Goal: Transaction & Acquisition: Purchase product/service

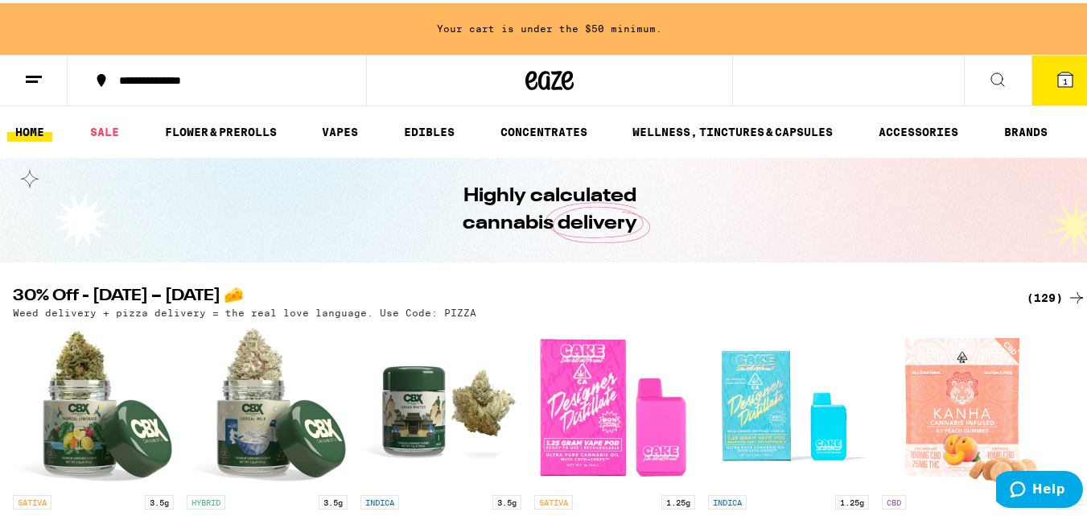
click at [1063, 79] on span "1" at bounding box center [1065, 78] width 5 height 10
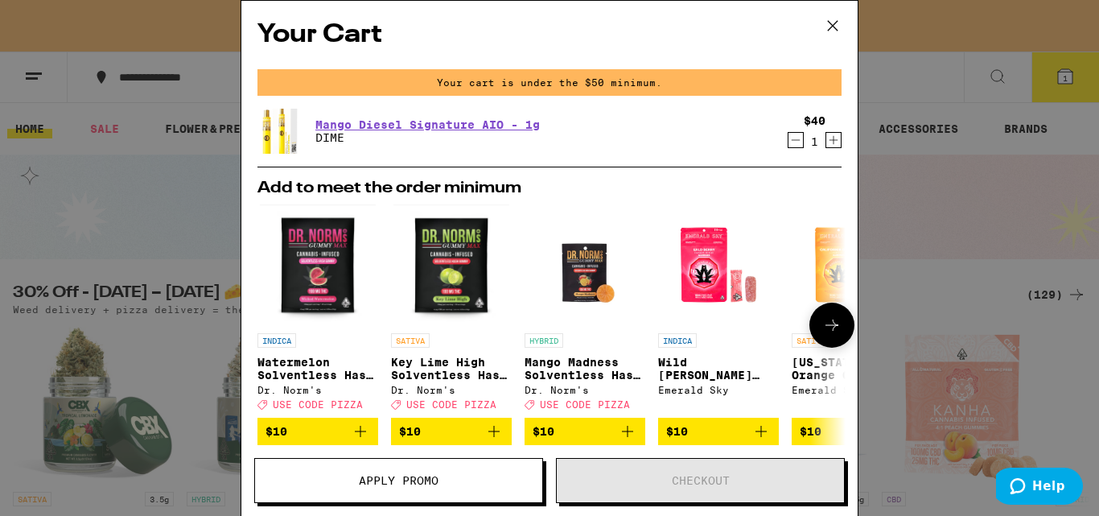
click at [822, 330] on icon at bounding box center [831, 324] width 19 height 19
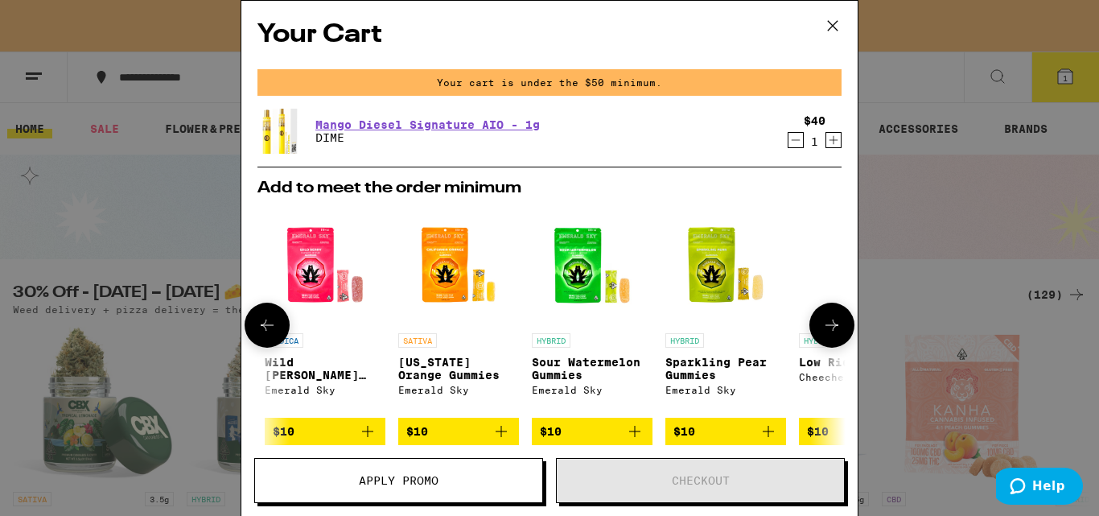
scroll to position [0, 397]
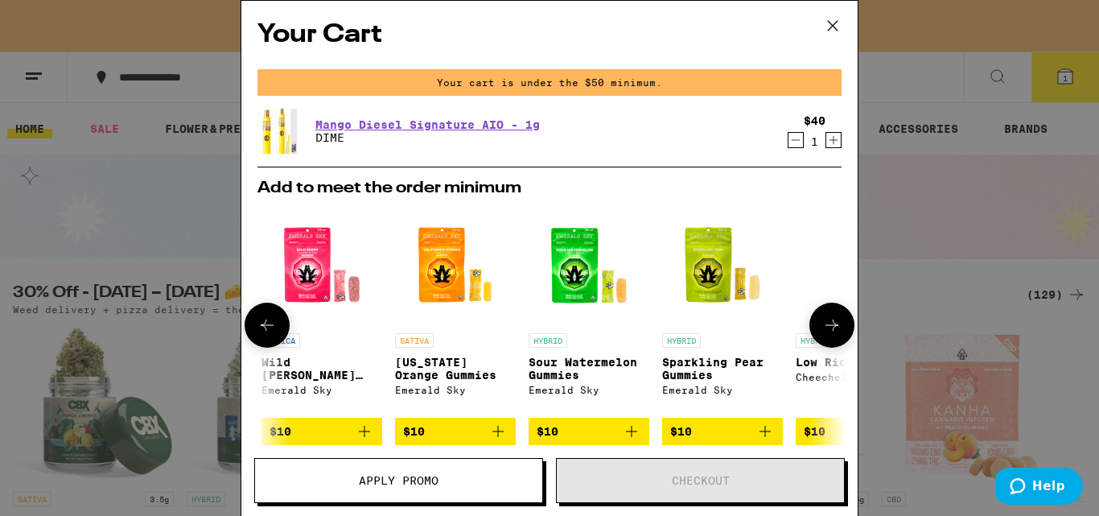
click at [822, 327] on icon at bounding box center [831, 324] width 19 height 19
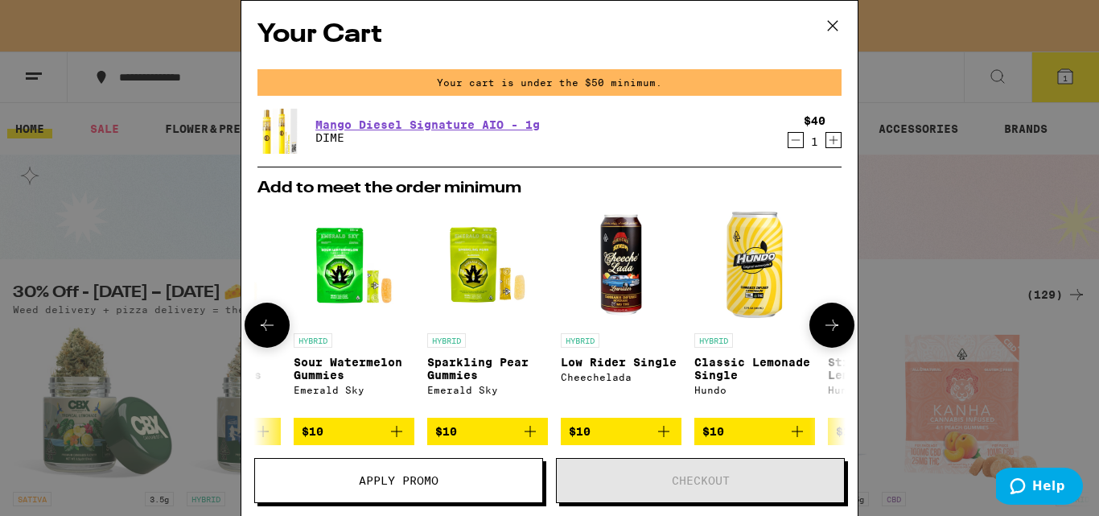
scroll to position [0, 764]
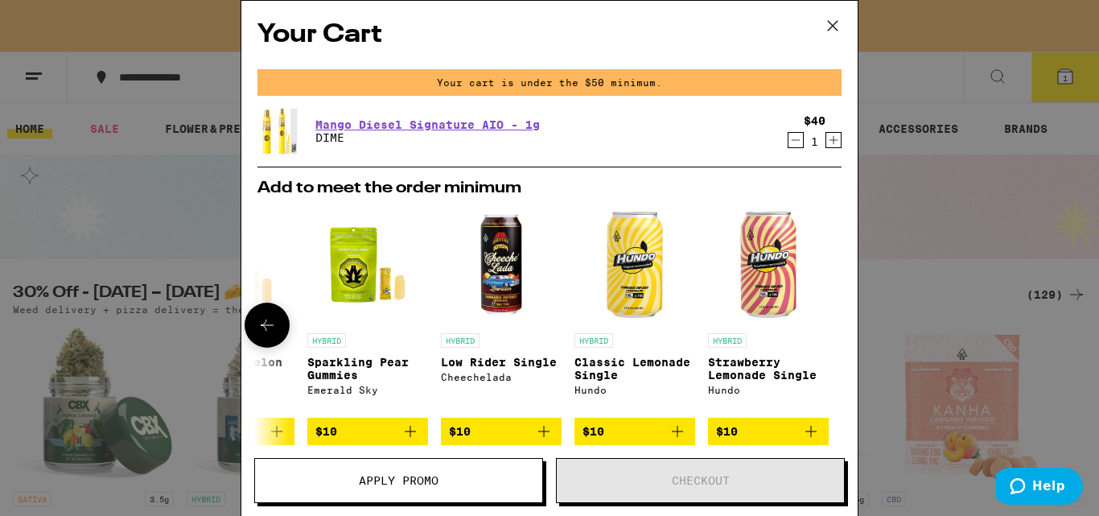
click at [814, 328] on div at bounding box center [831, 325] width 45 height 45
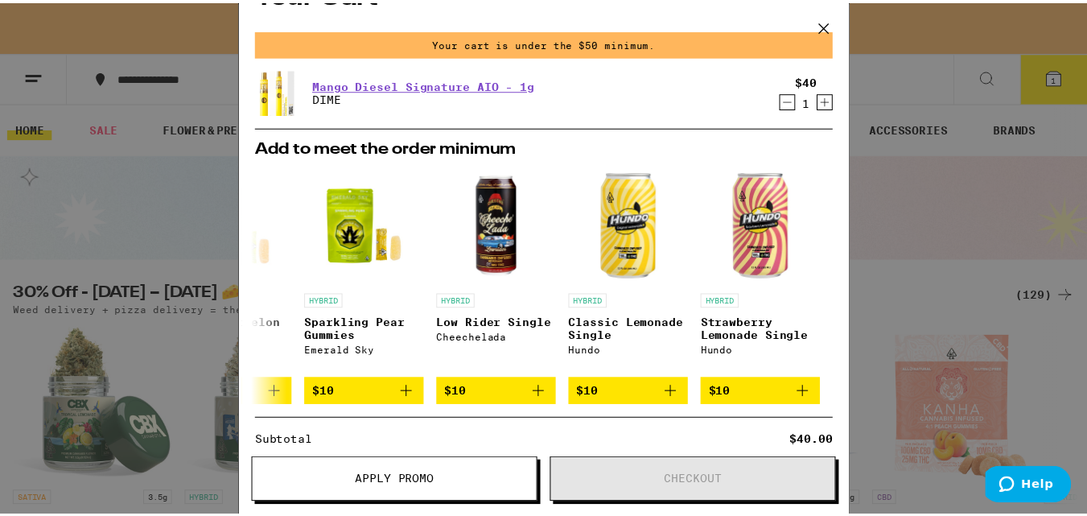
scroll to position [0, 0]
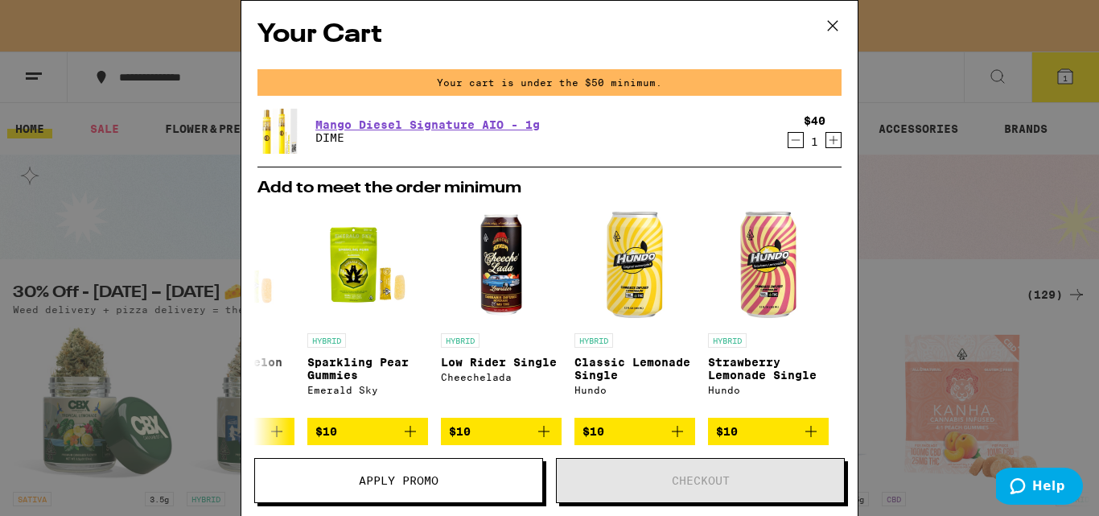
click at [833, 23] on icon at bounding box center [833, 26] width 24 height 24
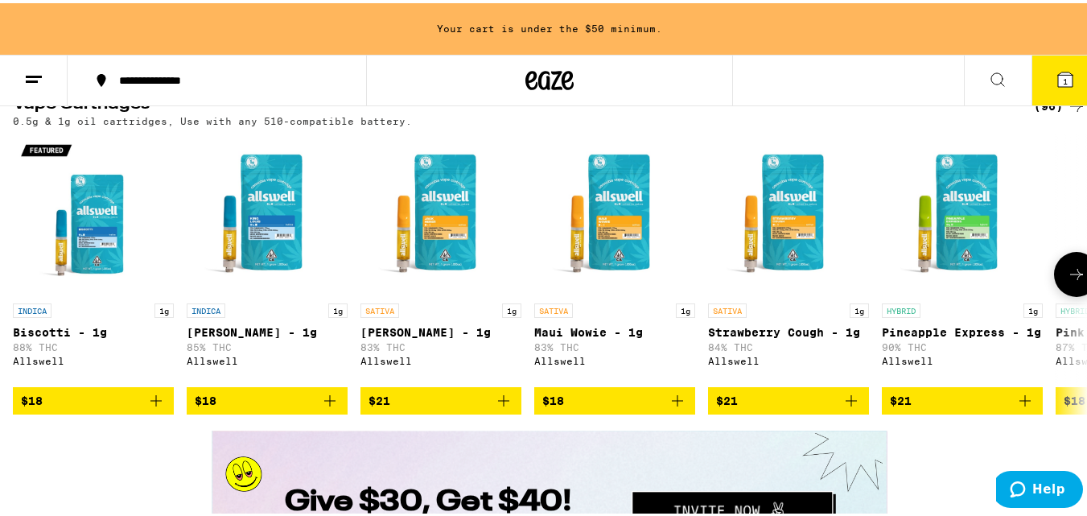
scroll to position [2012, 0]
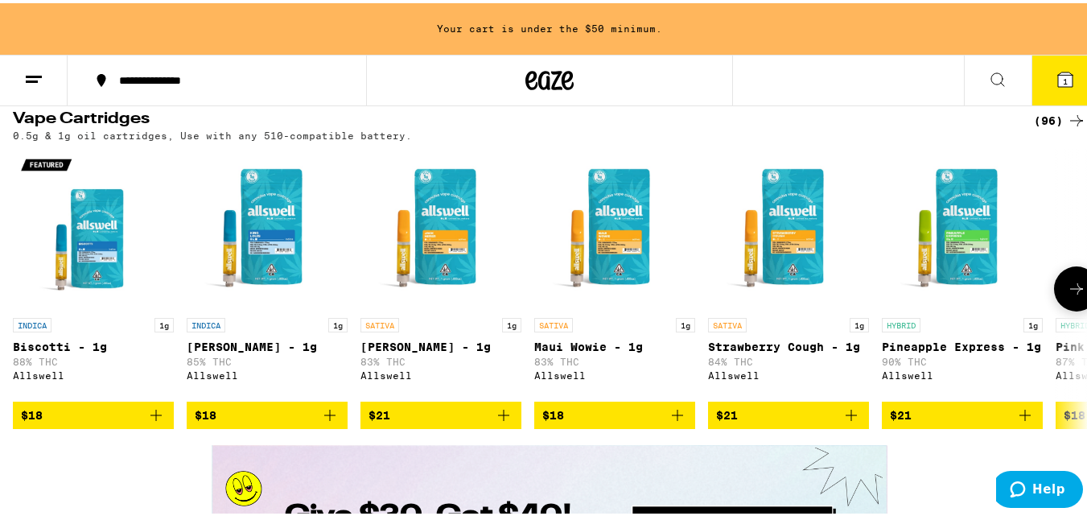
click at [1067, 295] on icon at bounding box center [1076, 285] width 19 height 19
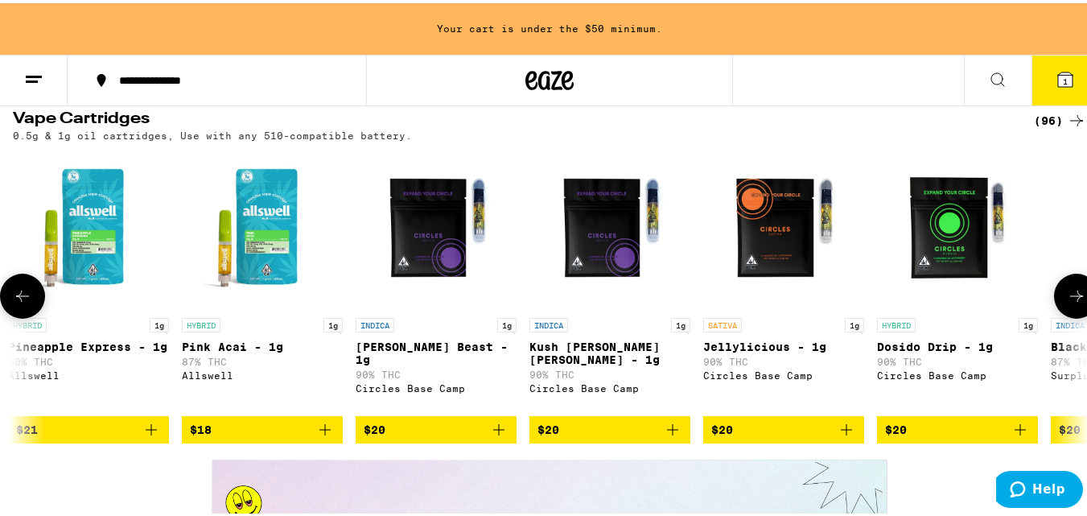
scroll to position [0, 886]
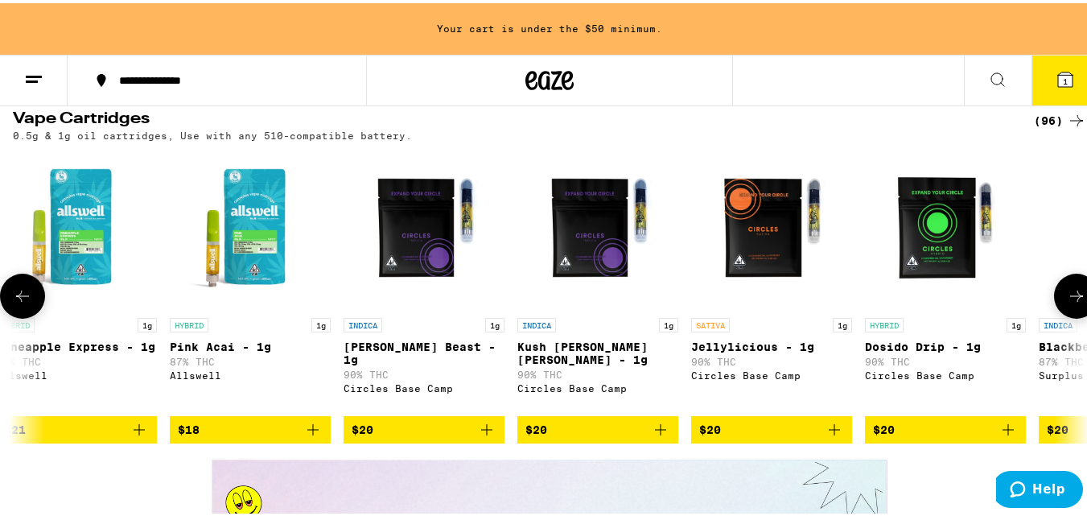
click at [1067, 303] on icon at bounding box center [1076, 292] width 19 height 19
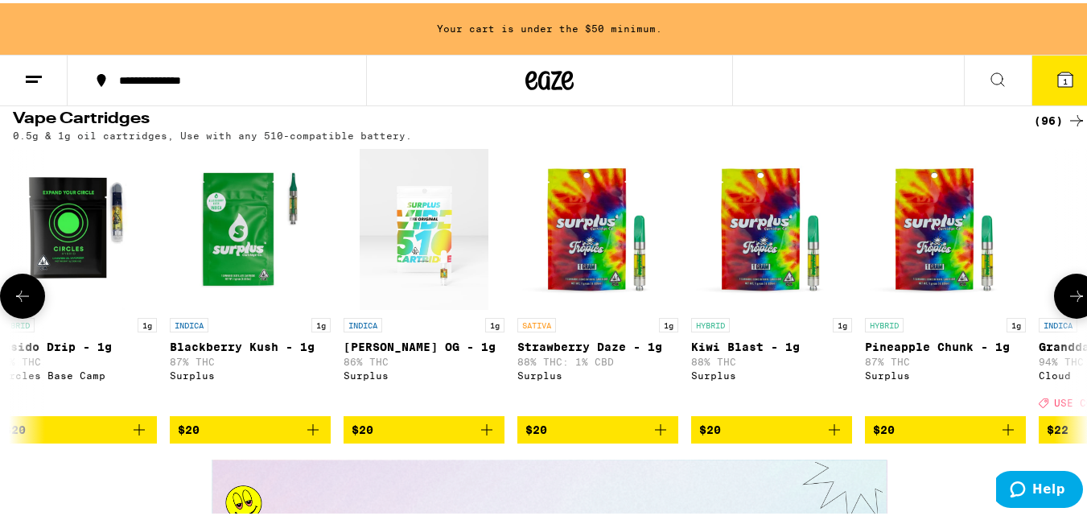
scroll to position [0, 1772]
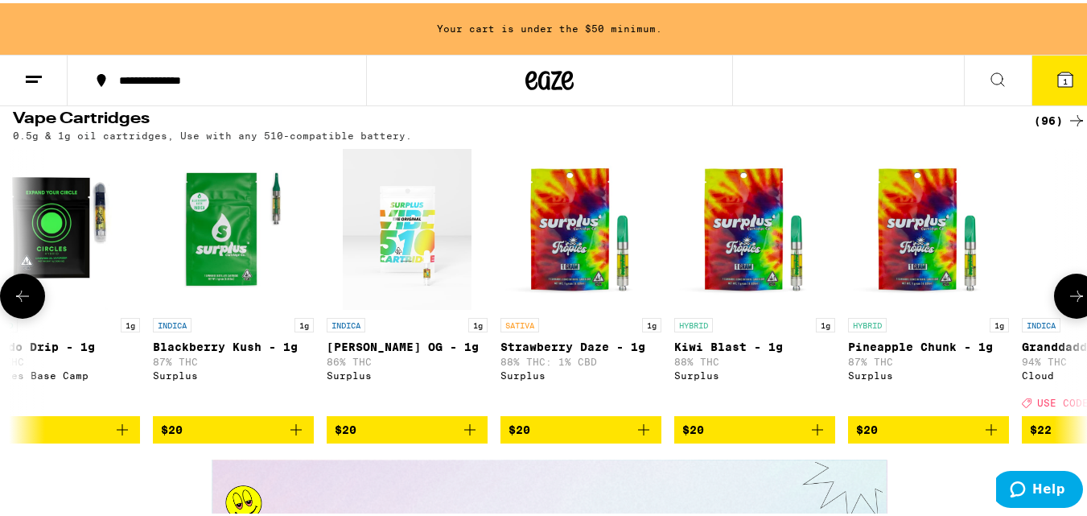
click at [1070, 299] on icon at bounding box center [1076, 292] width 13 height 11
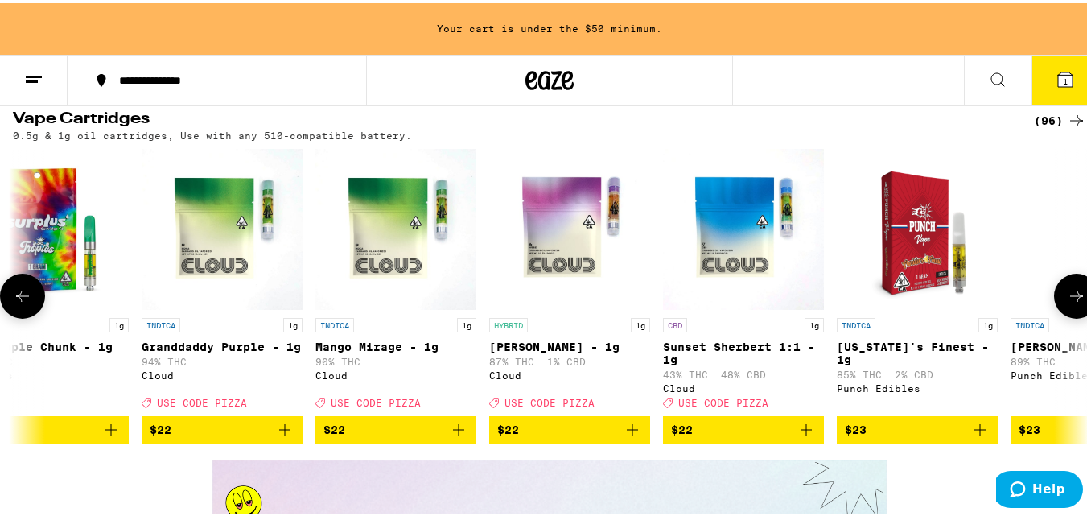
scroll to position [0, 2658]
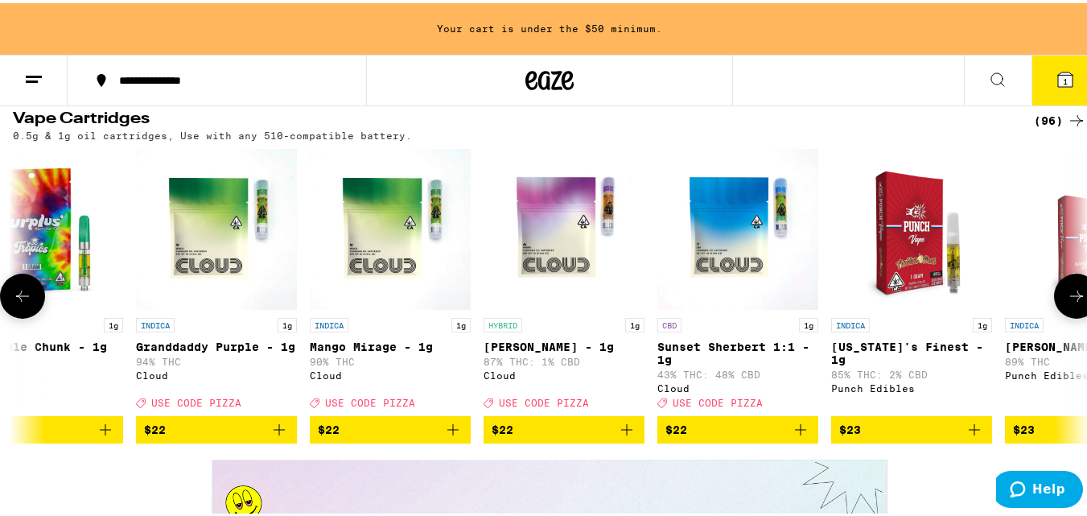
click at [1070, 299] on icon at bounding box center [1076, 292] width 13 height 11
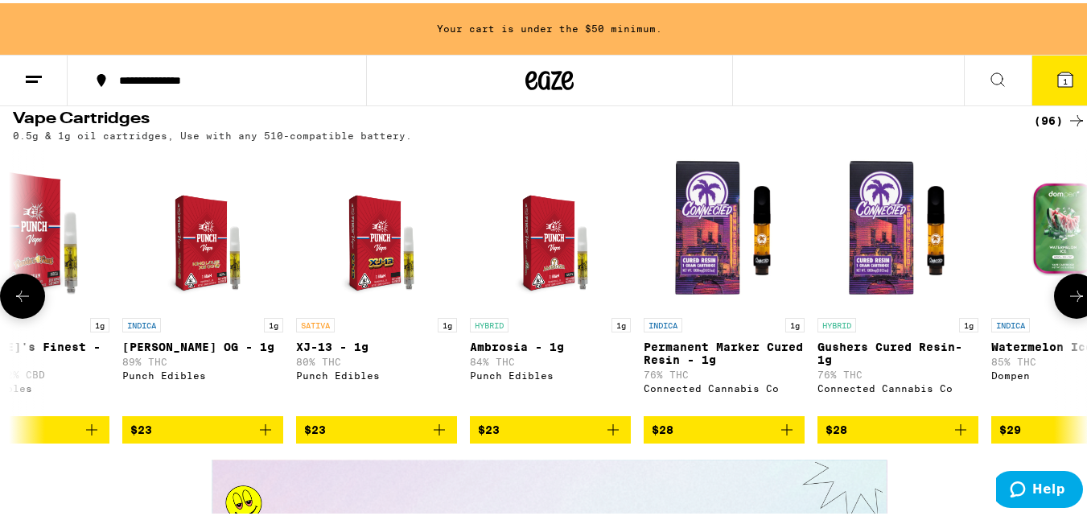
scroll to position [0, 3544]
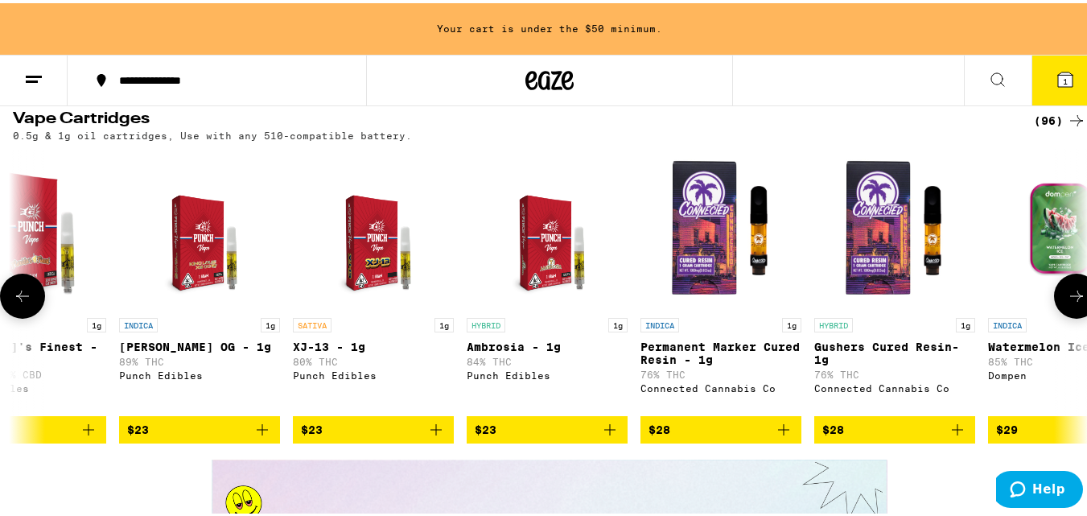
click at [1067, 303] on icon at bounding box center [1076, 292] width 19 height 19
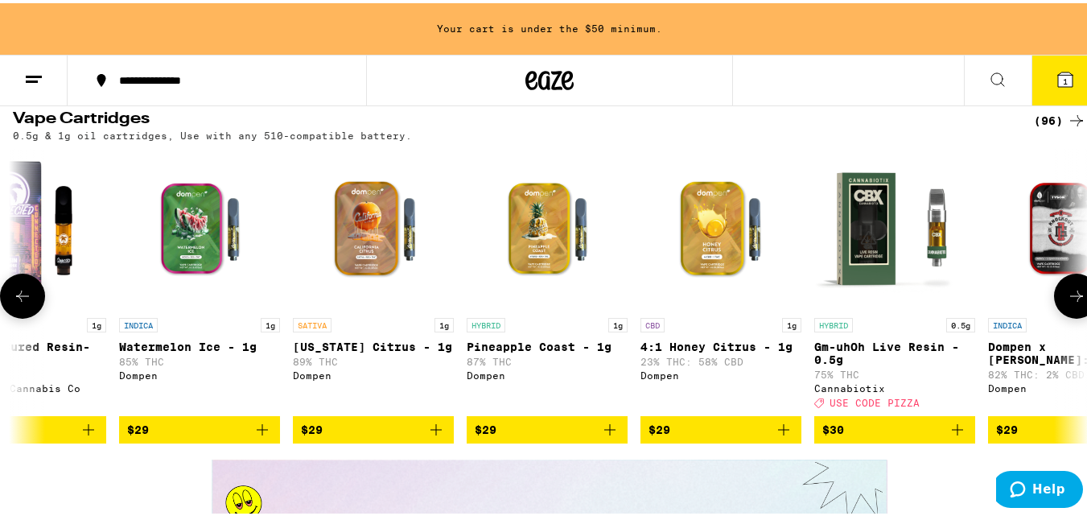
scroll to position [0, 4429]
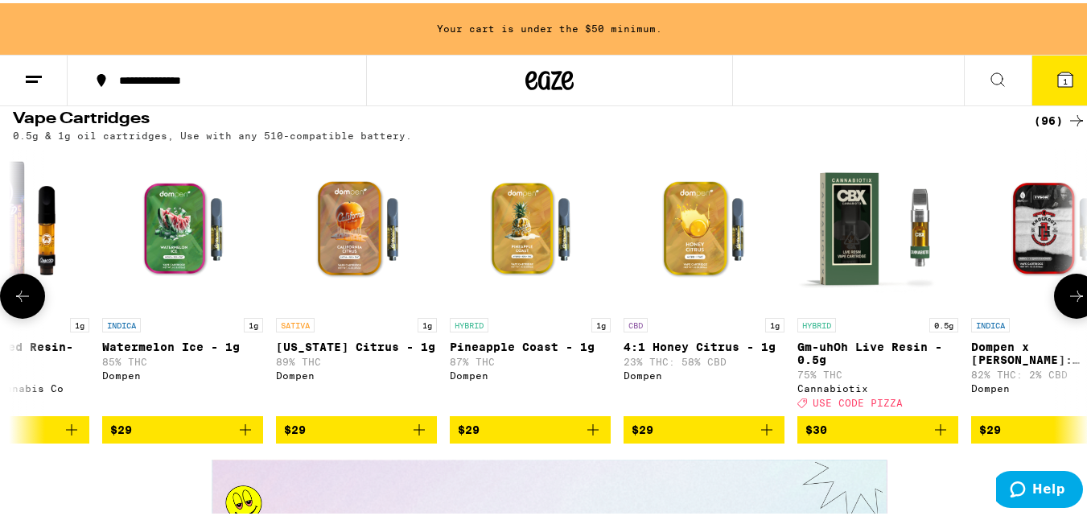
click at [1067, 303] on icon at bounding box center [1076, 292] width 19 height 19
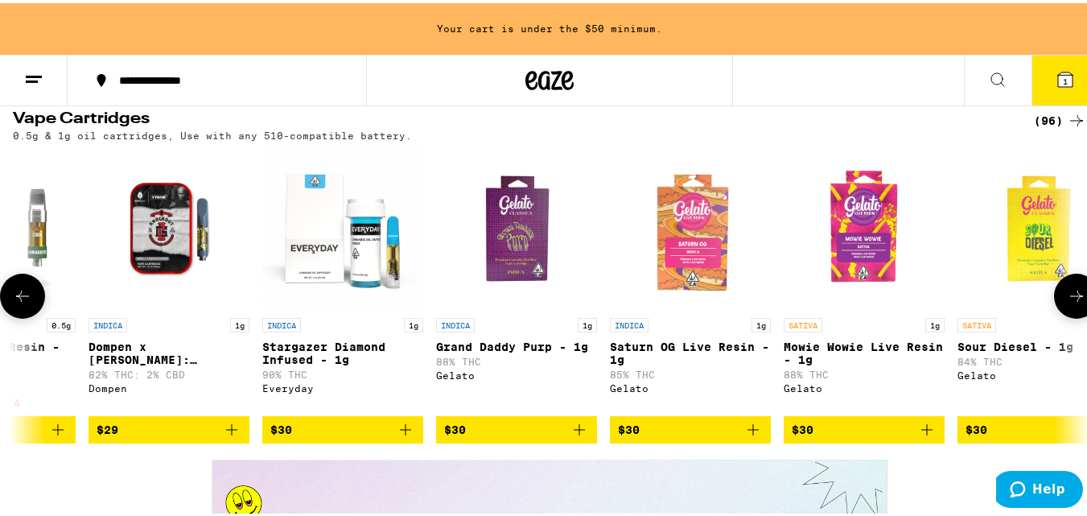
scroll to position [0, 5315]
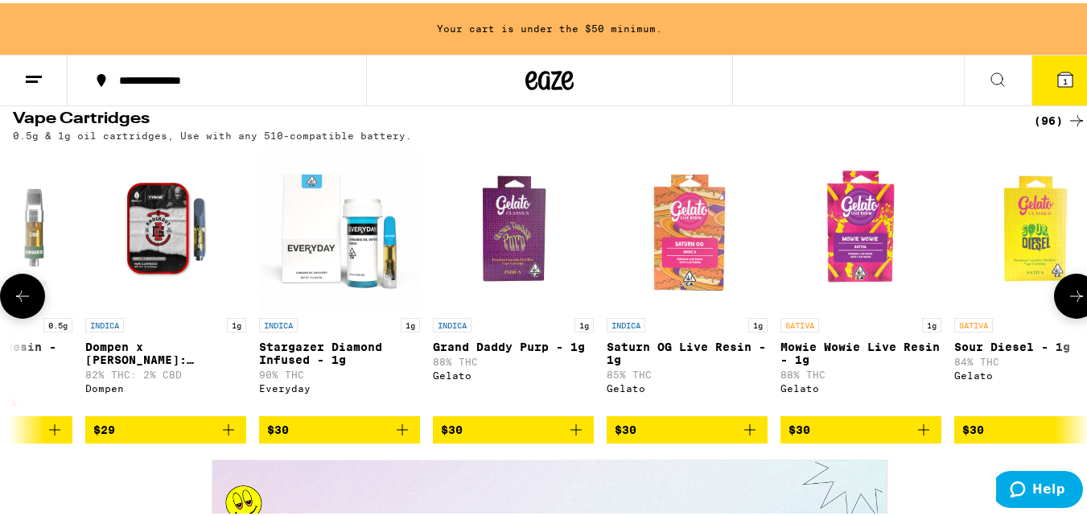
click at [1067, 303] on icon at bounding box center [1076, 292] width 19 height 19
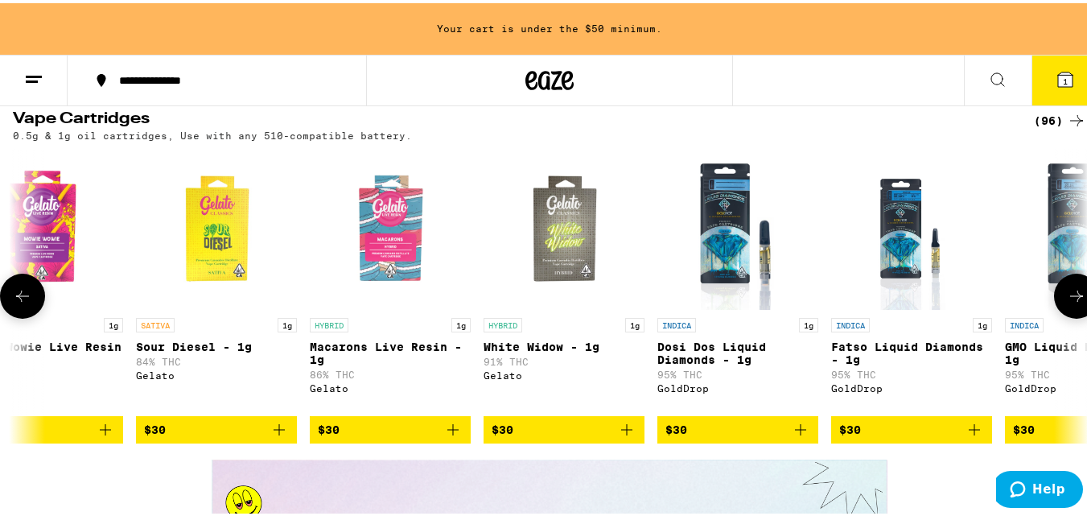
scroll to position [0, 6201]
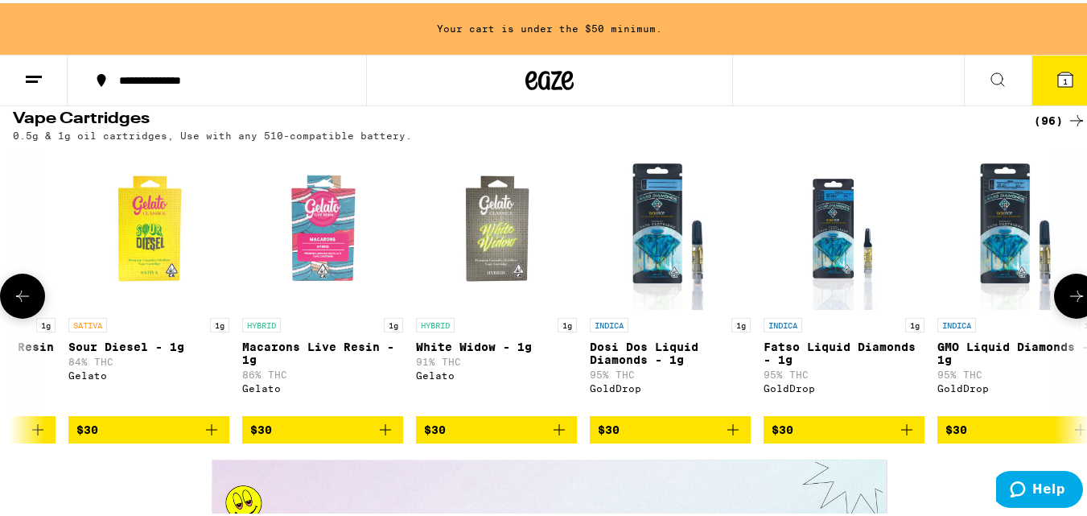
click at [1067, 303] on icon at bounding box center [1076, 292] width 19 height 19
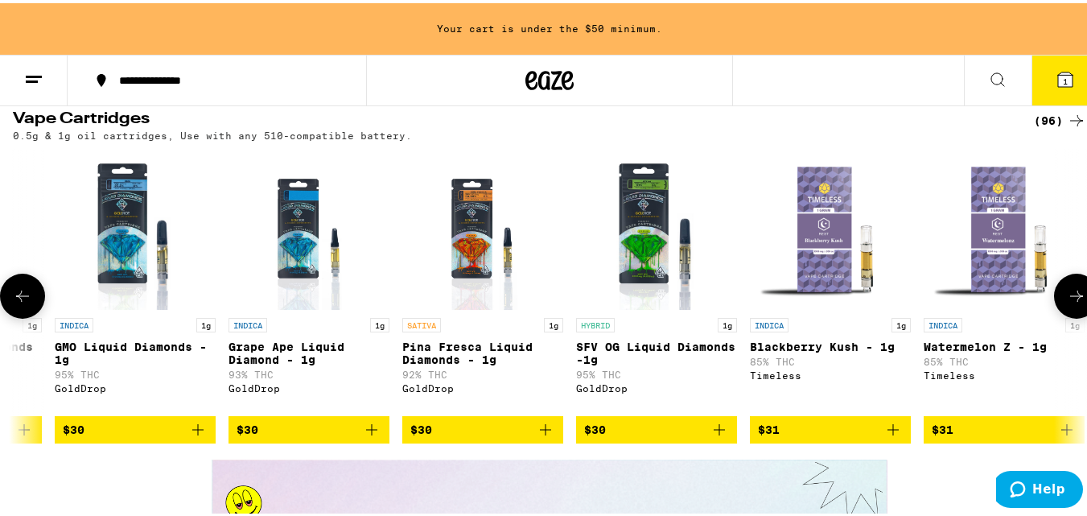
scroll to position [0, 7087]
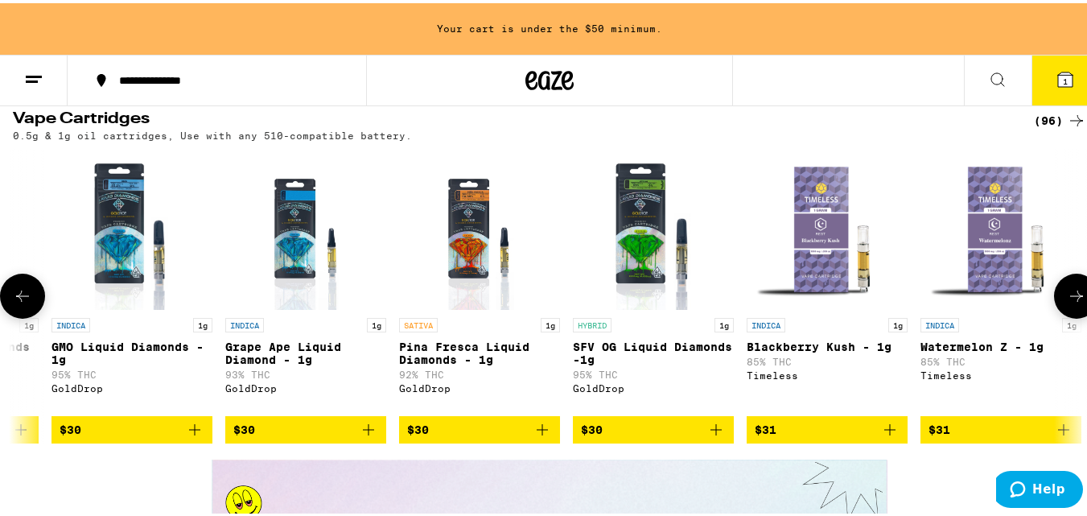
click at [1067, 303] on icon at bounding box center [1076, 292] width 19 height 19
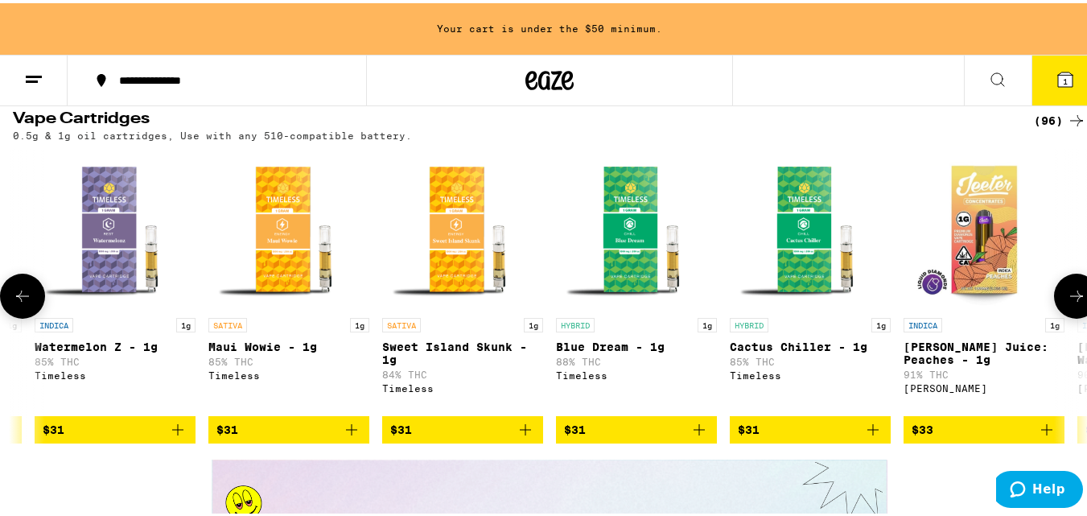
click at [1067, 303] on icon at bounding box center [1076, 292] width 19 height 19
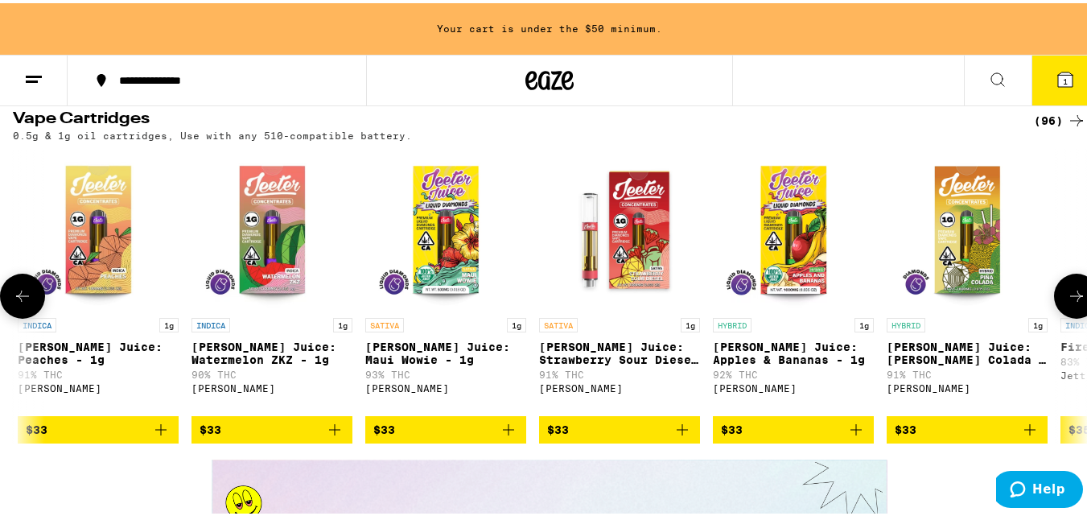
click at [1067, 303] on icon at bounding box center [1076, 292] width 19 height 19
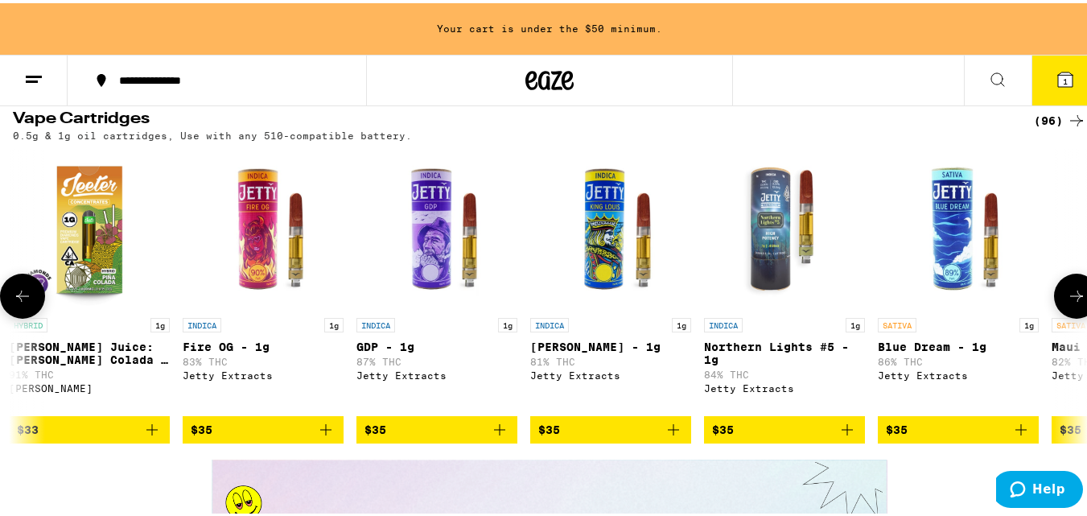
scroll to position [0, 9745]
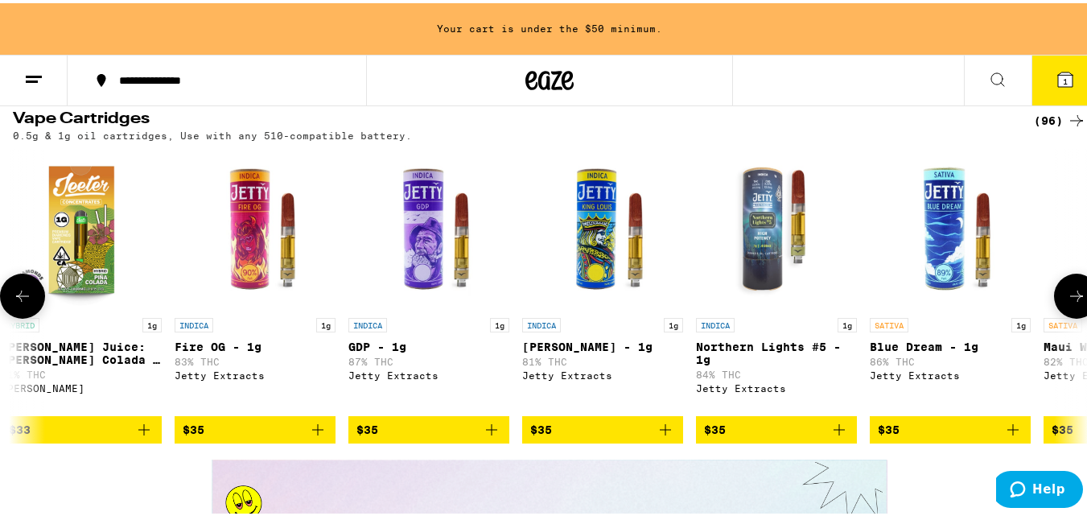
click at [1067, 303] on icon at bounding box center [1076, 292] width 19 height 19
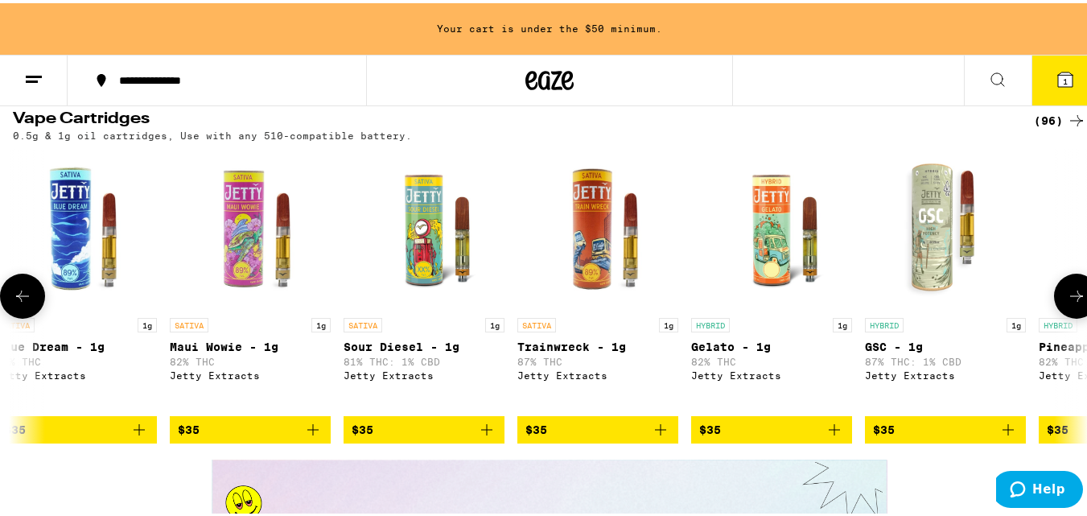
scroll to position [0, 10631]
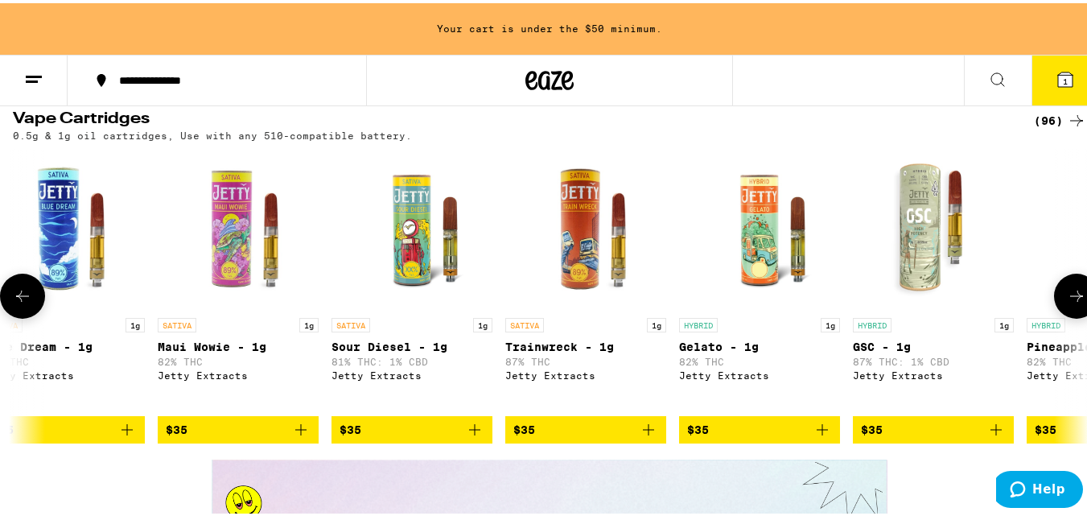
click at [1067, 303] on icon at bounding box center [1076, 292] width 19 height 19
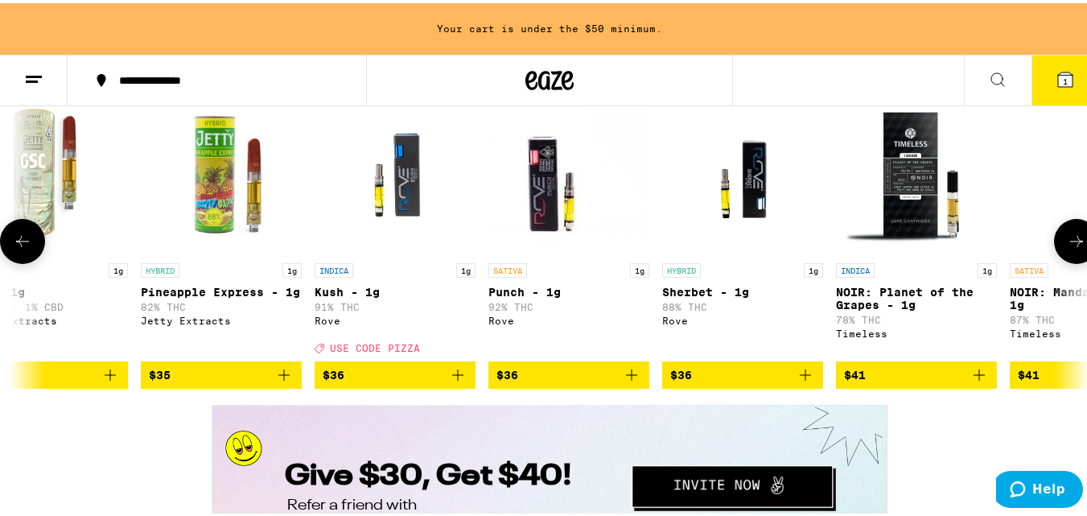
scroll to position [2092, 0]
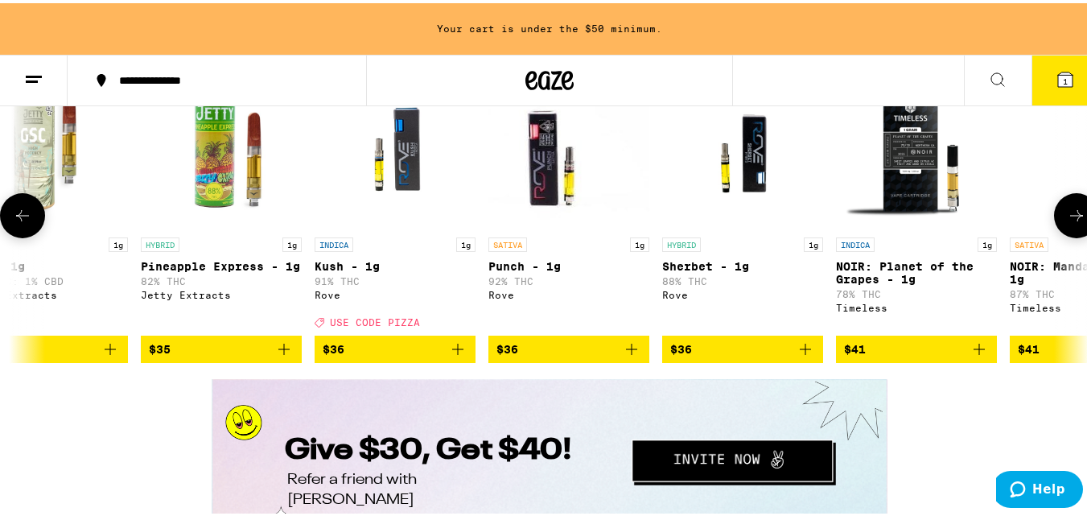
click at [1067, 222] on icon at bounding box center [1076, 212] width 19 height 19
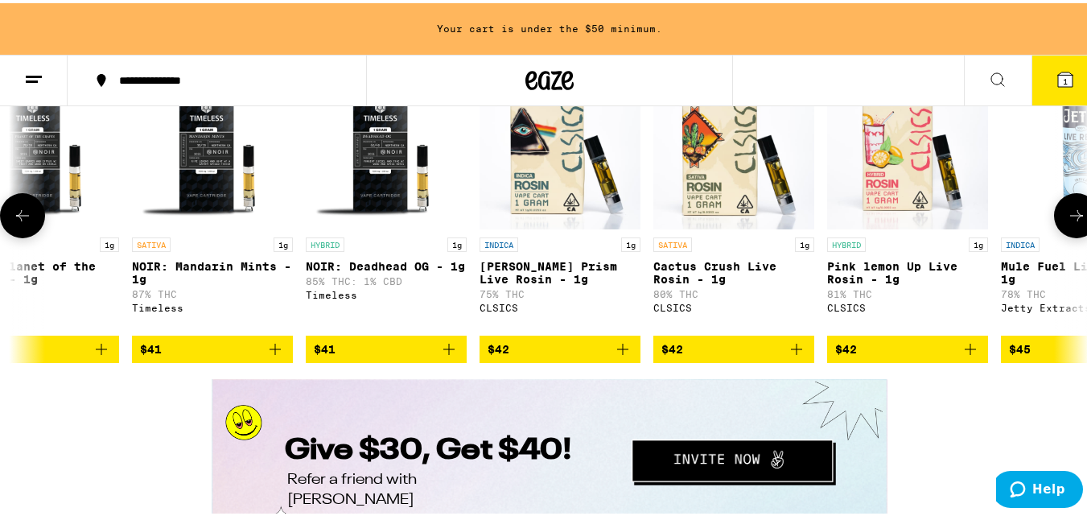
scroll to position [0, 12402]
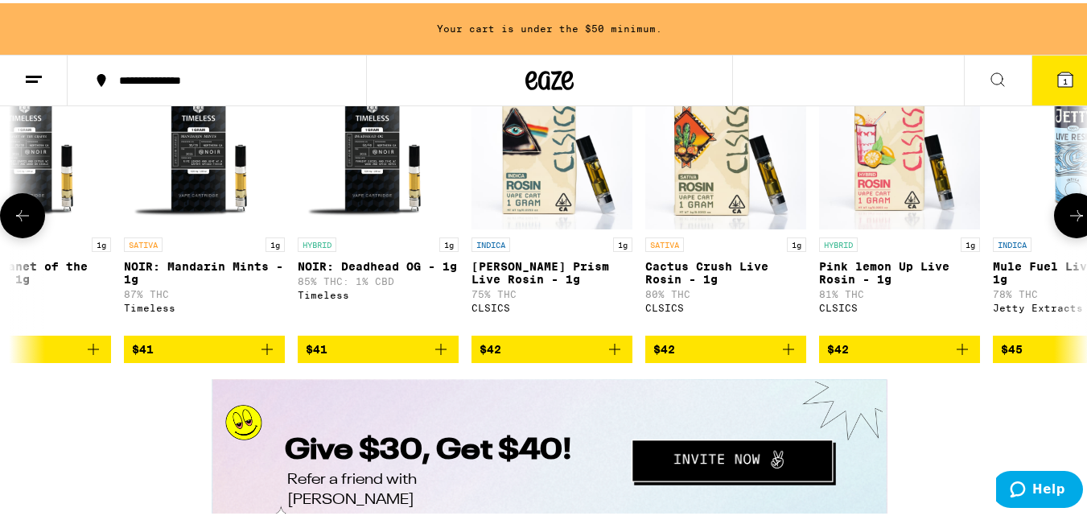
click at [1067, 222] on icon at bounding box center [1076, 212] width 19 height 19
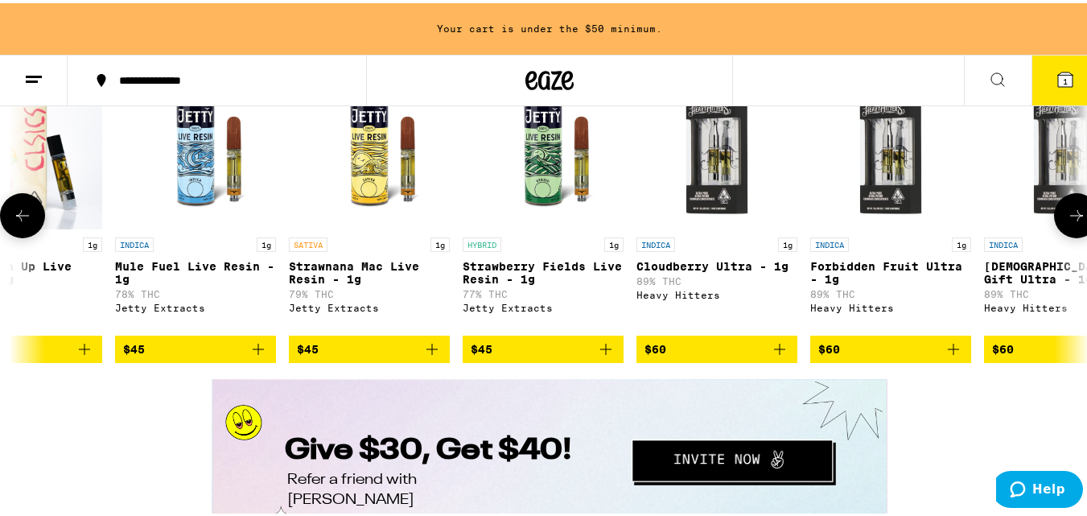
scroll to position [0, 13288]
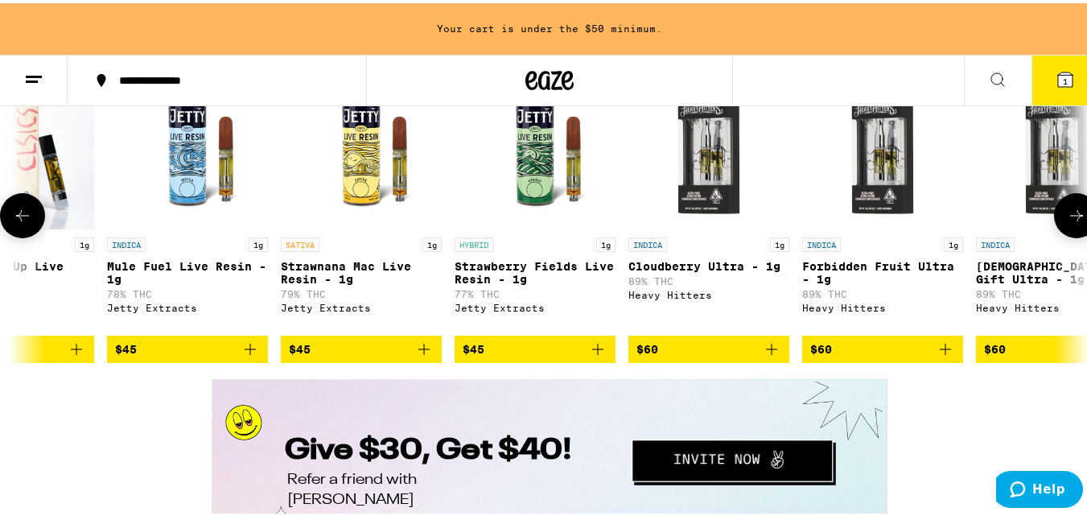
click at [25, 222] on icon at bounding box center [22, 212] width 19 height 19
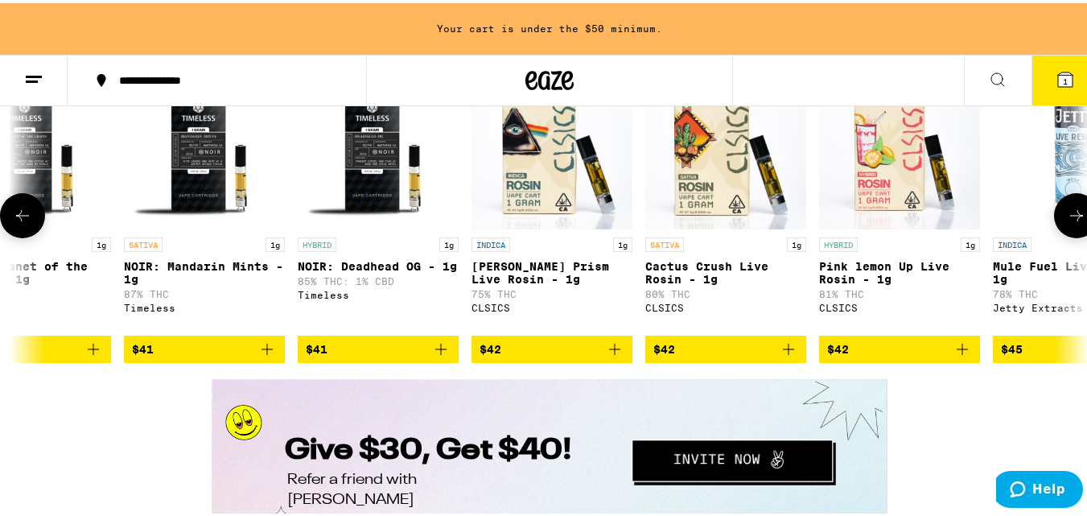
click at [26, 222] on icon at bounding box center [22, 212] width 19 height 19
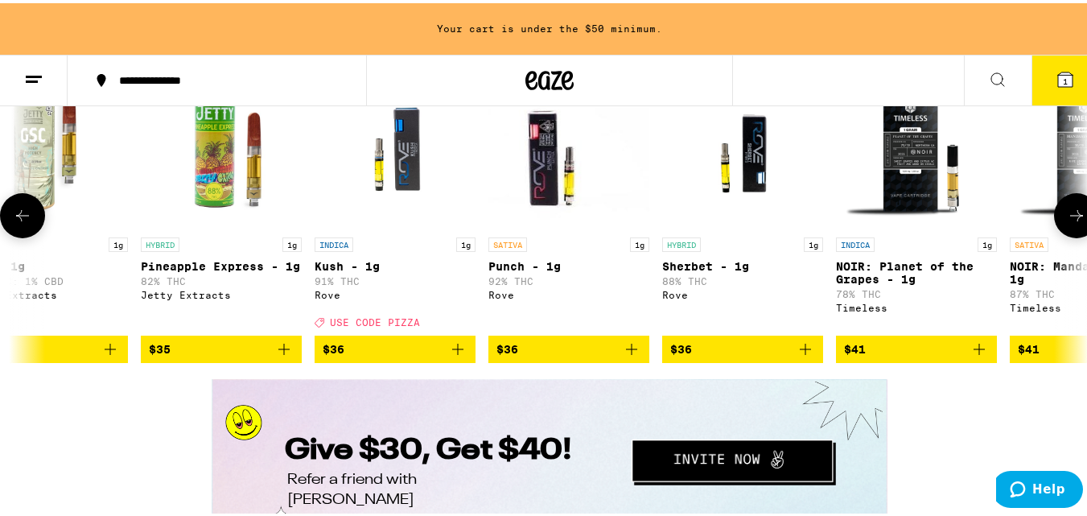
click at [26, 222] on icon at bounding box center [22, 212] width 19 height 19
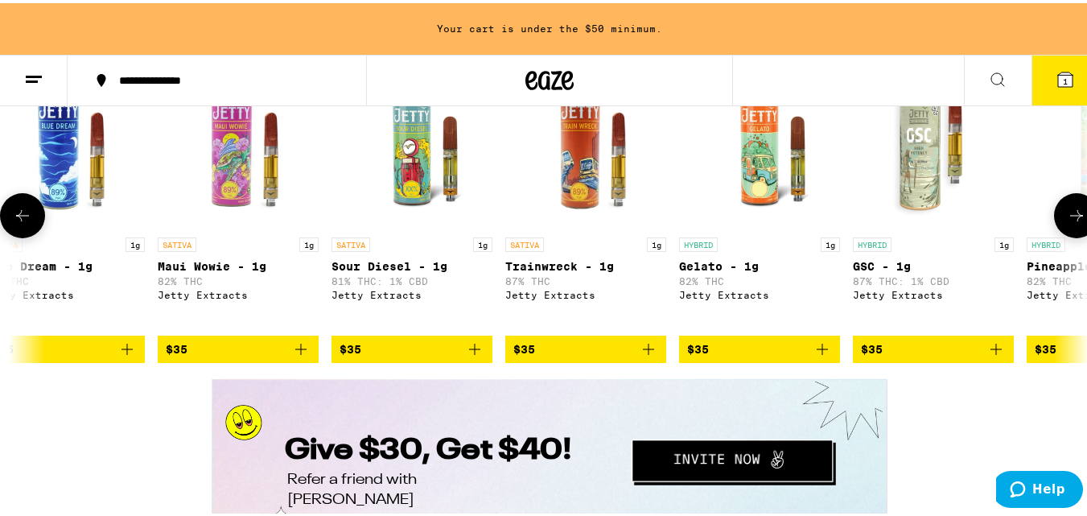
click at [26, 222] on icon at bounding box center [22, 212] width 19 height 19
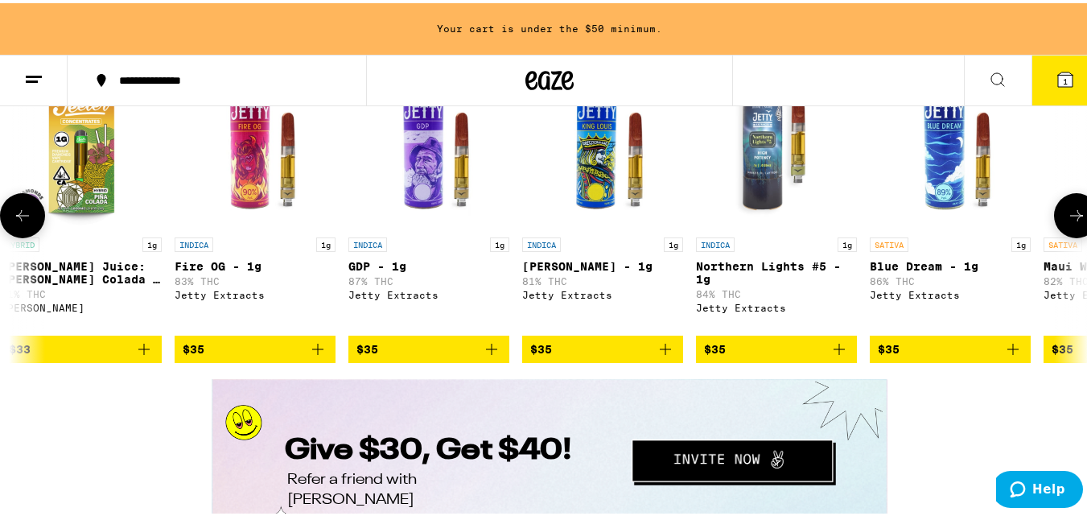
click at [26, 222] on icon at bounding box center [22, 212] width 19 height 19
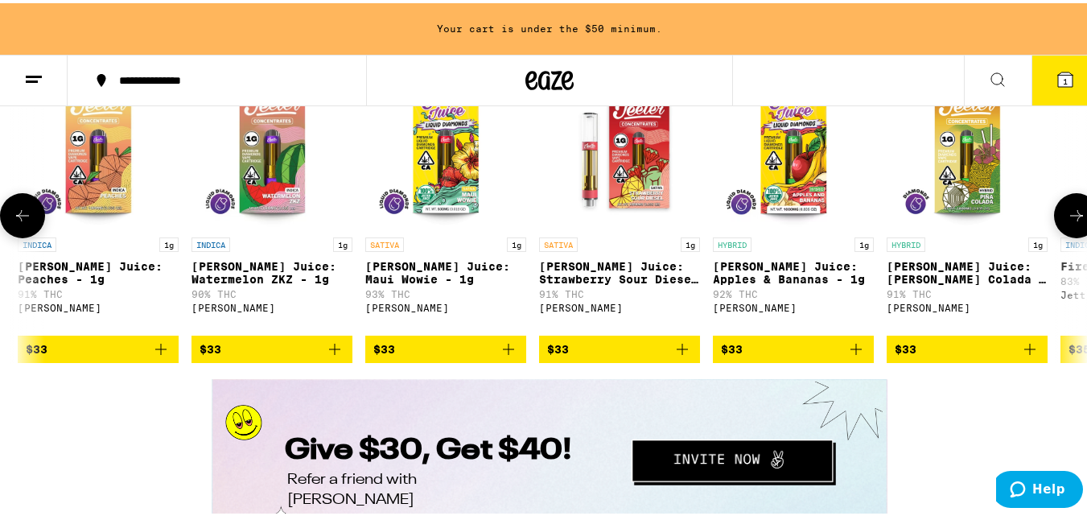
click at [26, 222] on icon at bounding box center [22, 212] width 19 height 19
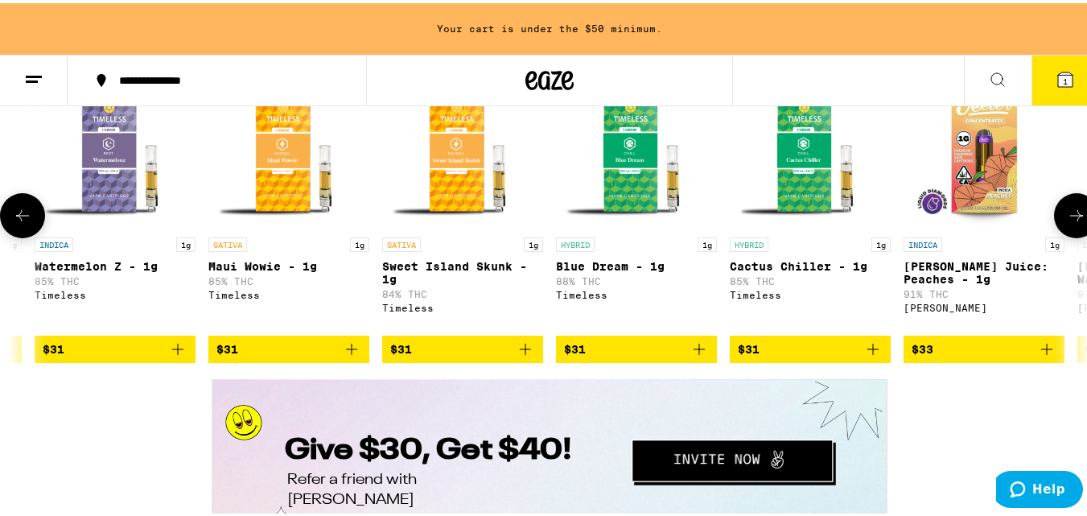
click at [26, 222] on icon at bounding box center [22, 212] width 19 height 19
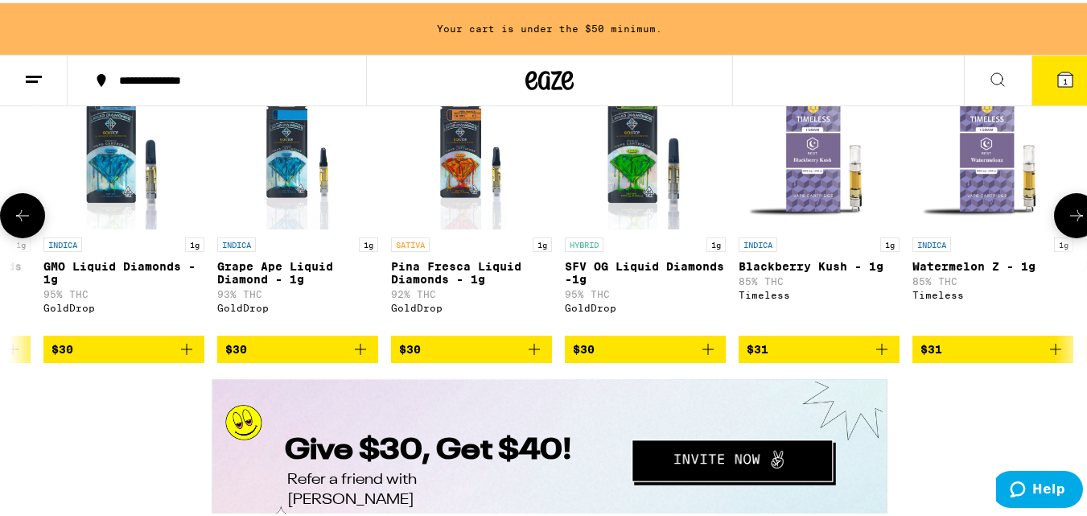
scroll to position [0, 7087]
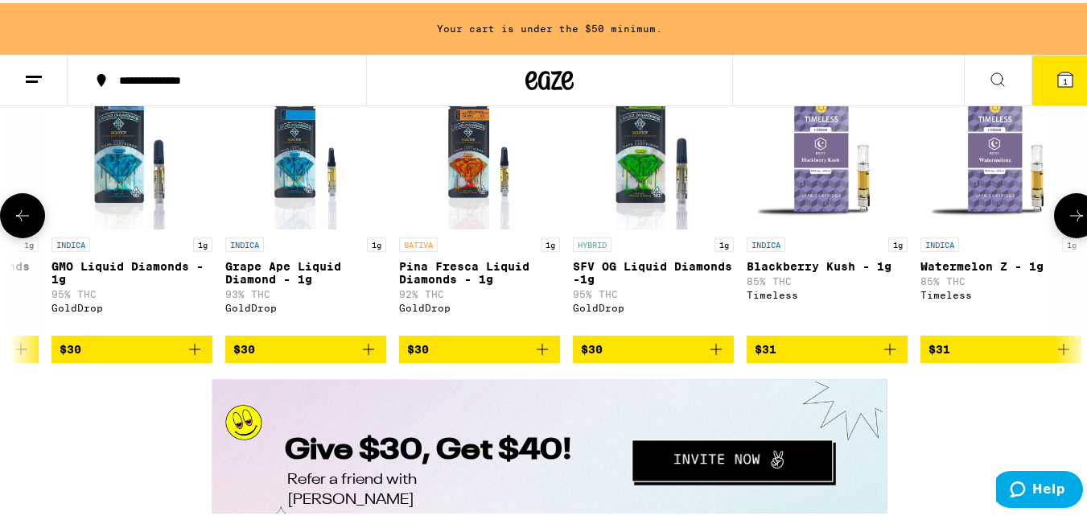
click at [1068, 222] on icon at bounding box center [1076, 212] width 19 height 19
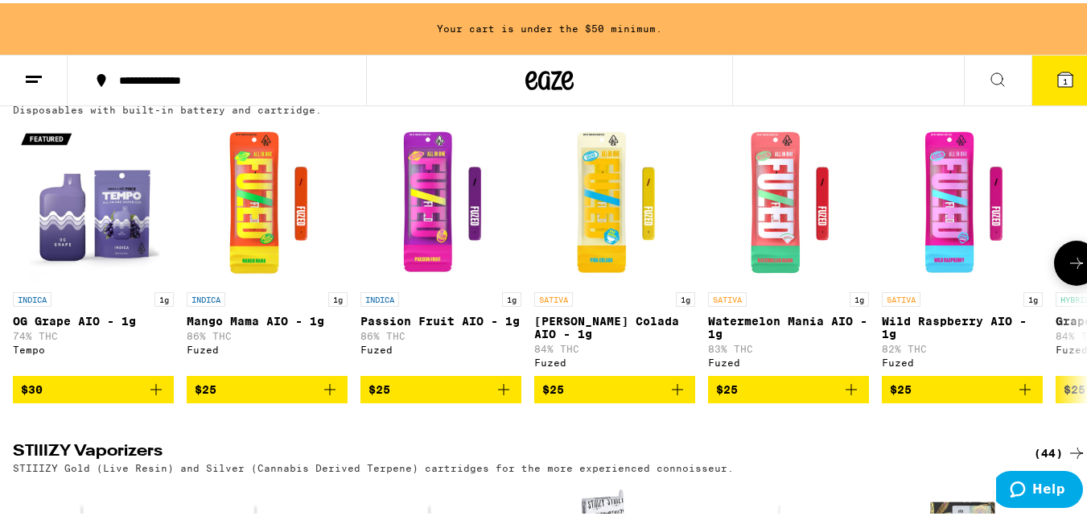
scroll to position [2655, 0]
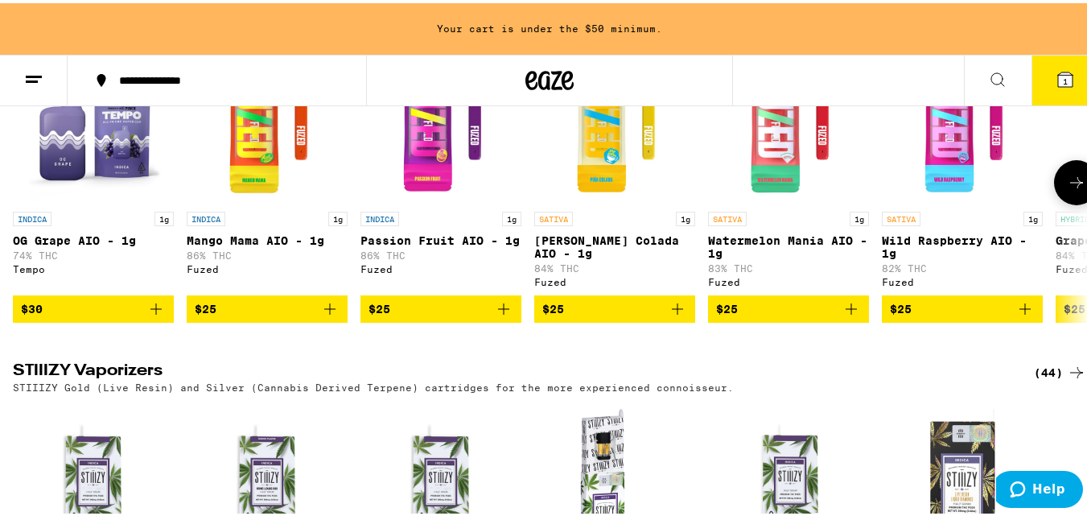
click at [1067, 189] on icon at bounding box center [1076, 179] width 19 height 19
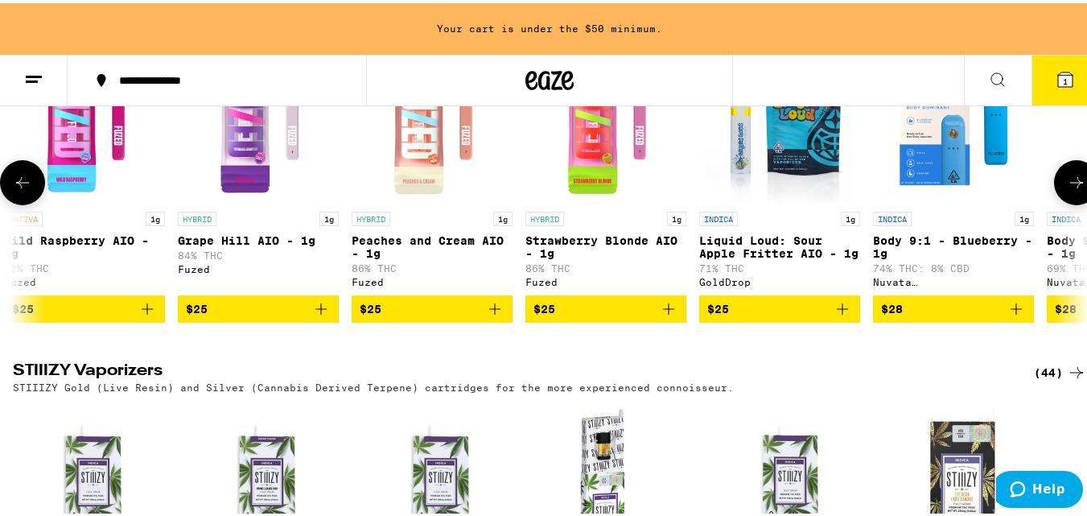
scroll to position [0, 886]
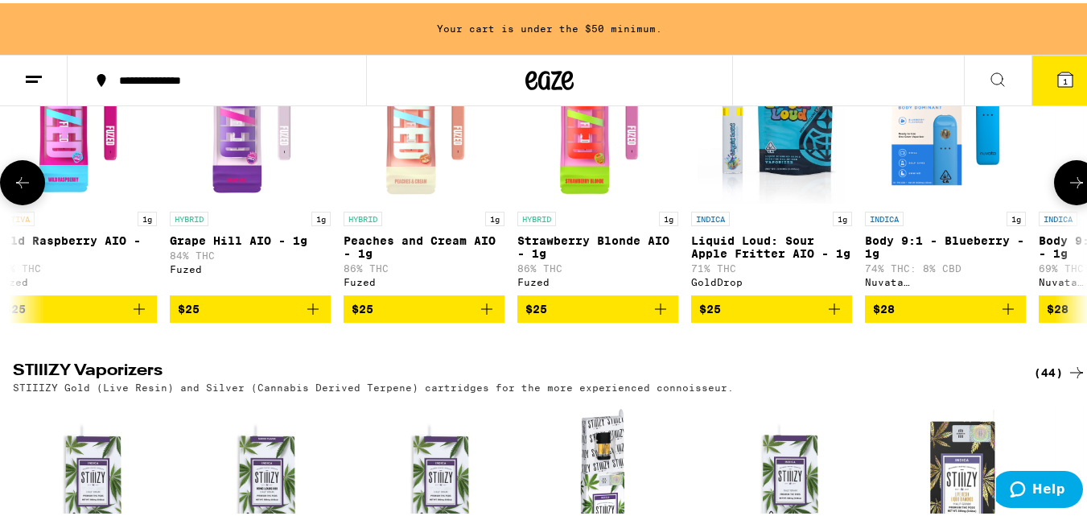
click at [1067, 189] on icon at bounding box center [1076, 179] width 19 height 19
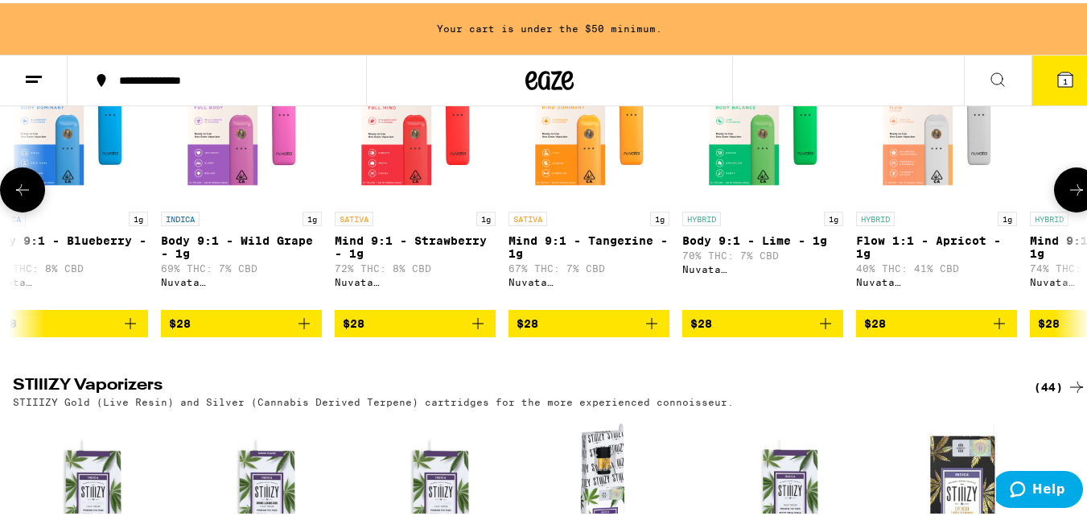
scroll to position [0, 1772]
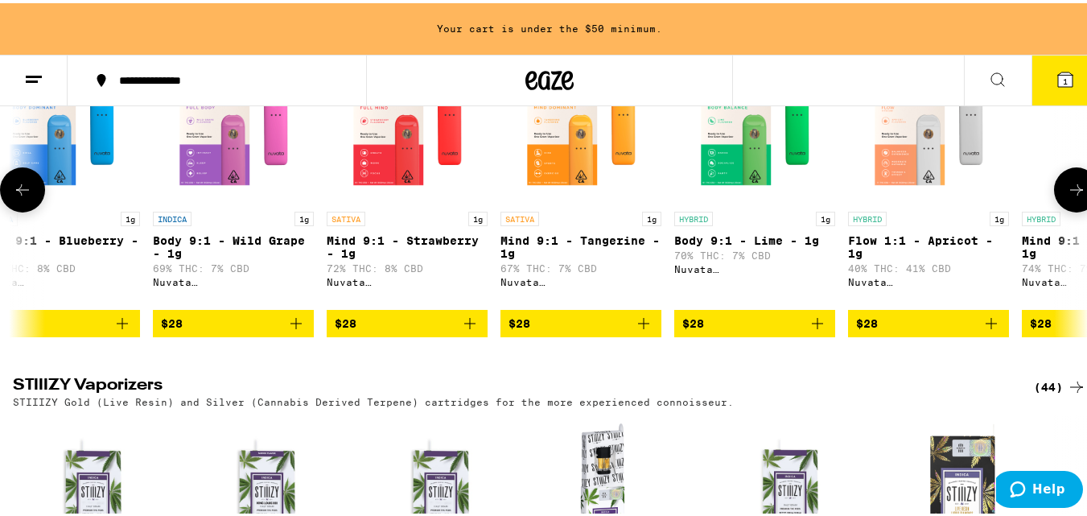
click at [1067, 196] on icon at bounding box center [1076, 186] width 19 height 19
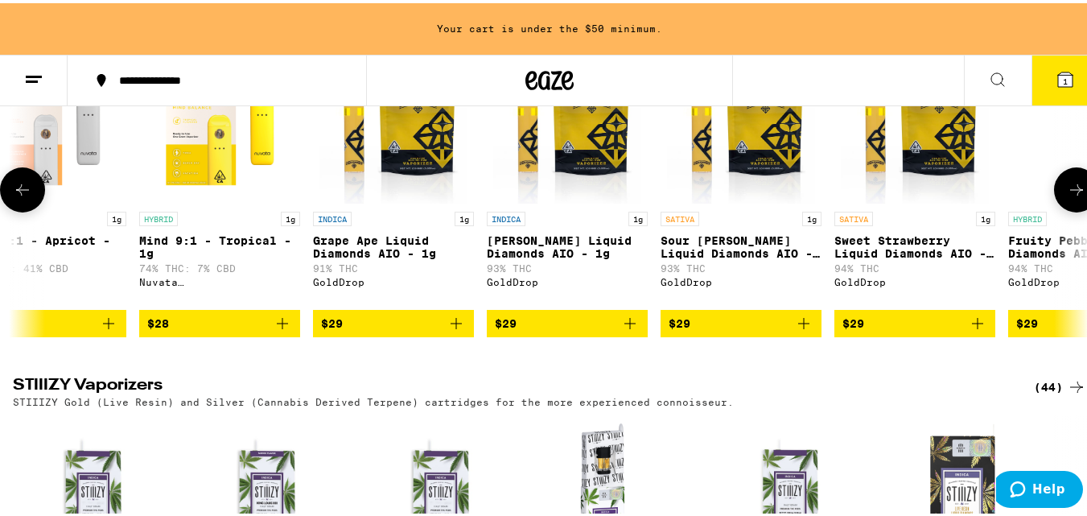
scroll to position [0, 2658]
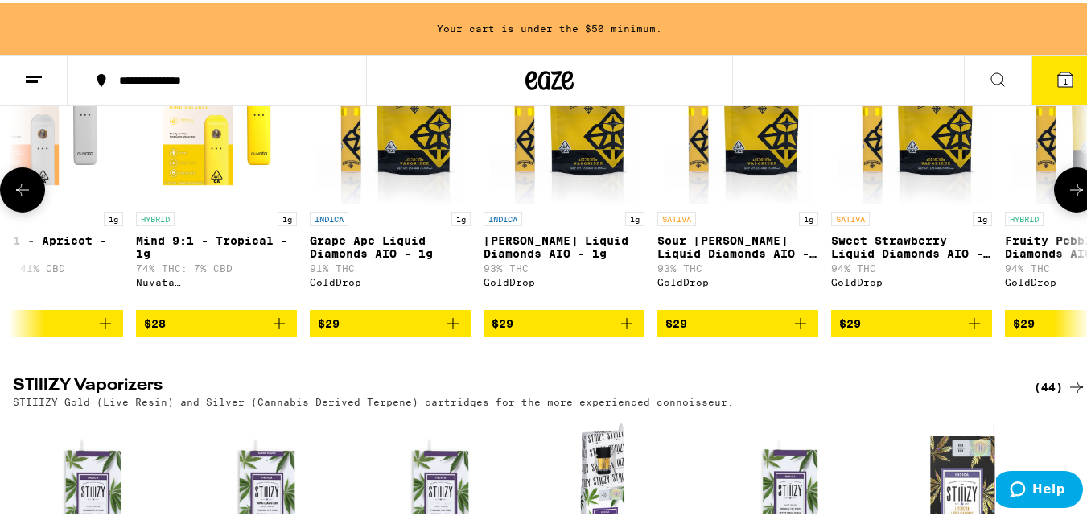
click at [1067, 196] on icon at bounding box center [1076, 186] width 19 height 19
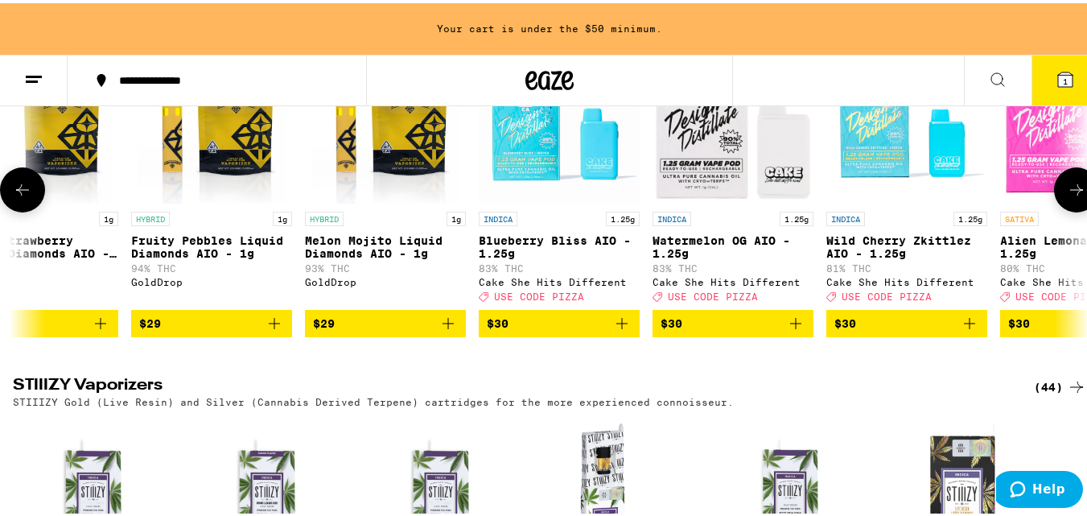
scroll to position [0, 3544]
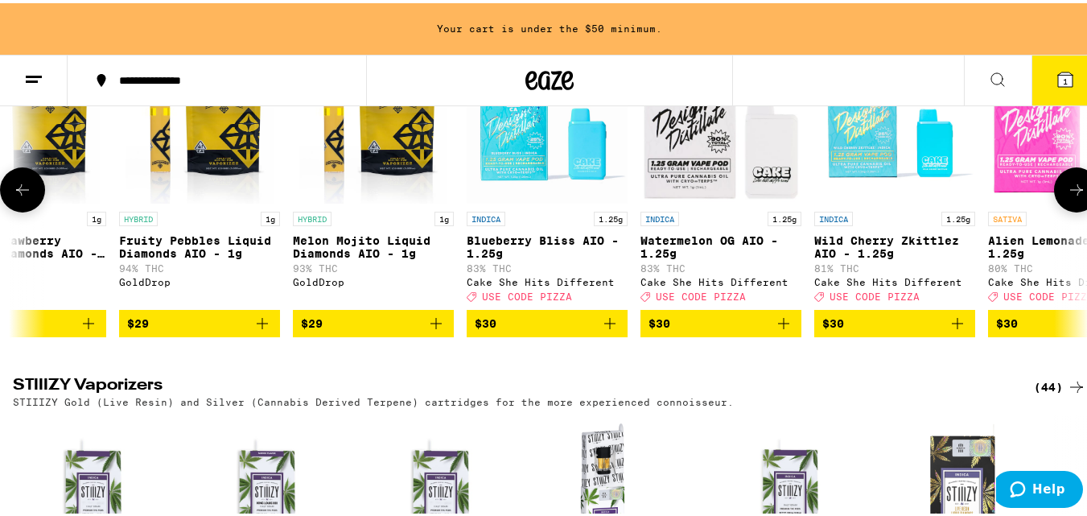
click at [1067, 196] on icon at bounding box center [1076, 186] width 19 height 19
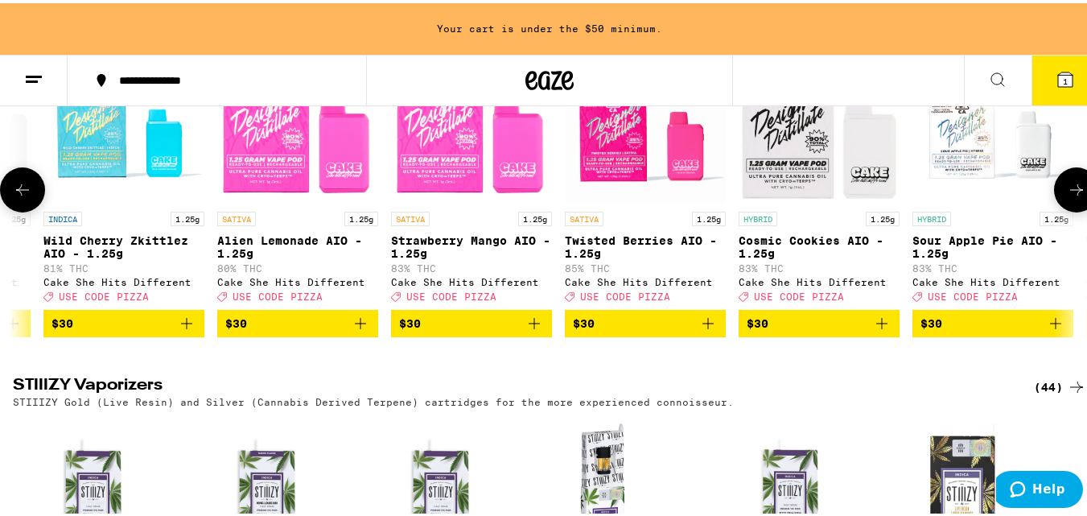
scroll to position [0, 4429]
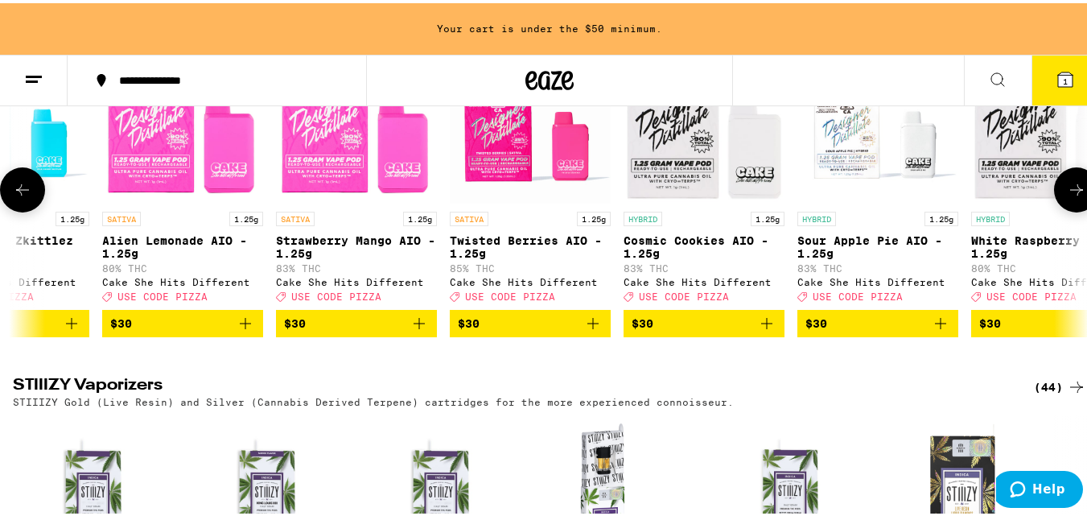
click at [1067, 196] on icon at bounding box center [1076, 186] width 19 height 19
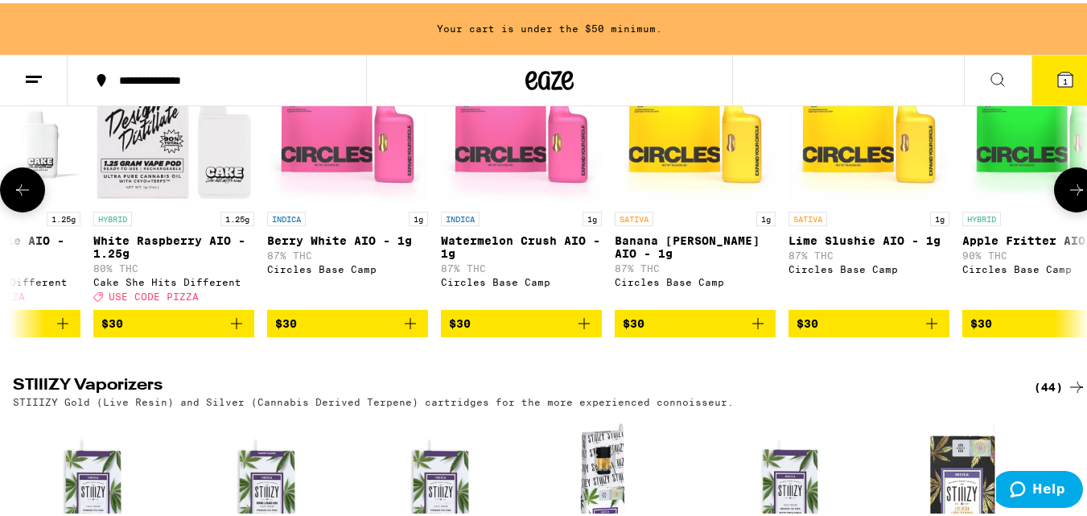
scroll to position [0, 5315]
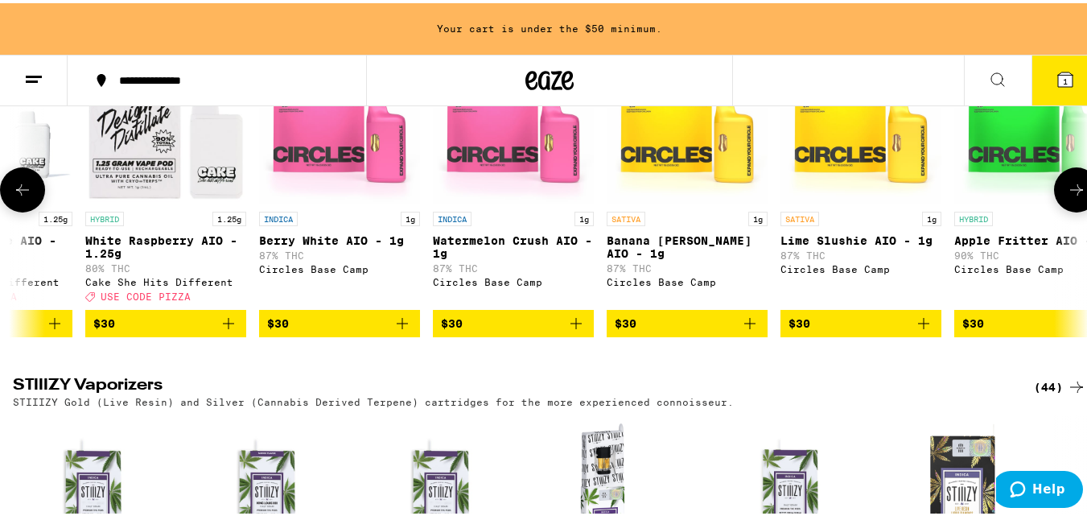
click at [1067, 196] on icon at bounding box center [1076, 186] width 19 height 19
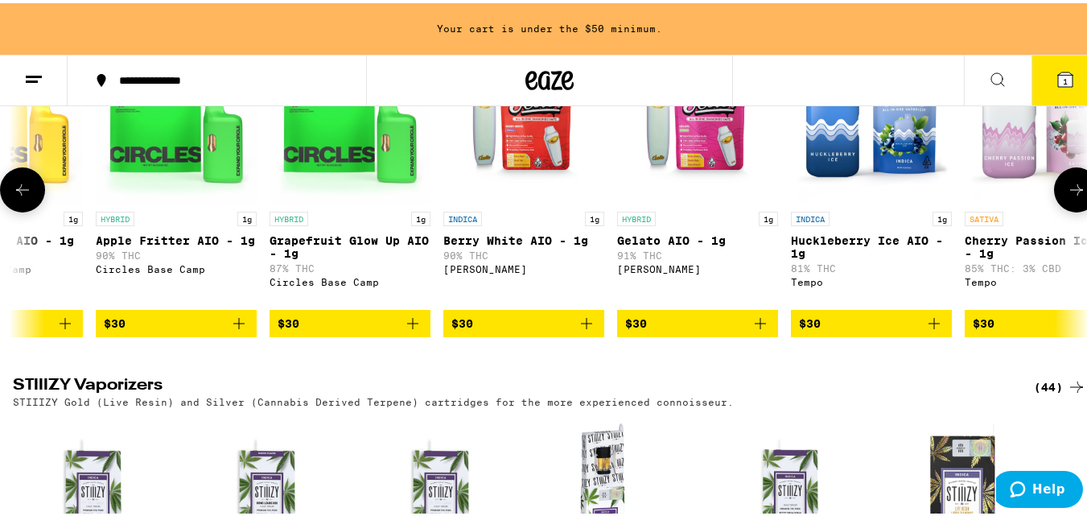
scroll to position [0, 6203]
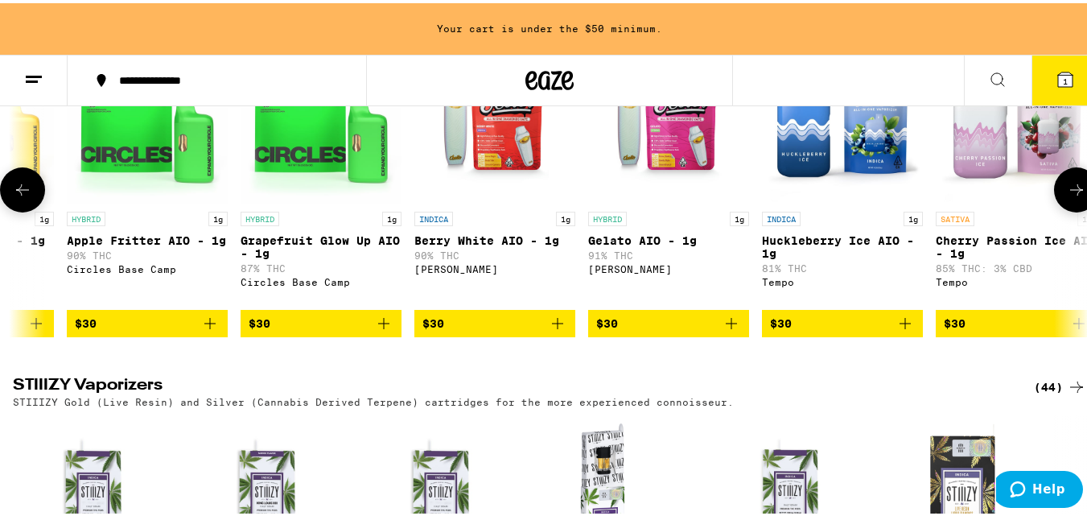
click at [1067, 196] on icon at bounding box center [1076, 186] width 19 height 19
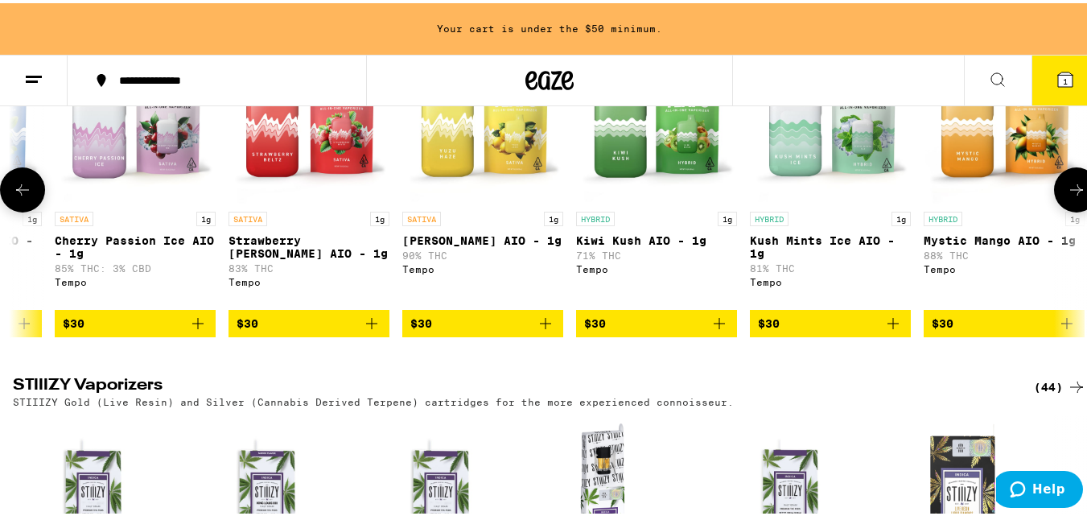
scroll to position [0, 7089]
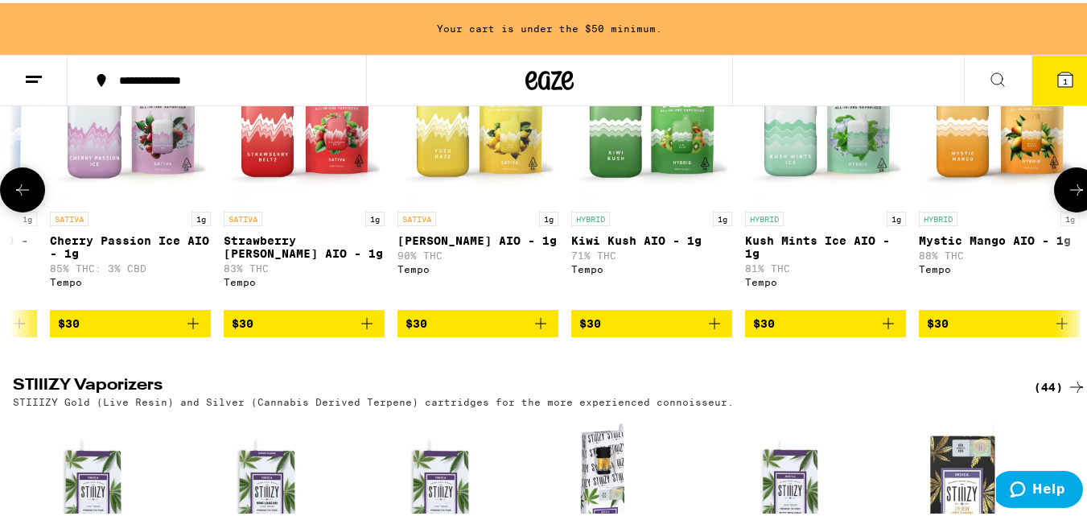
click at [1067, 196] on icon at bounding box center [1076, 186] width 19 height 19
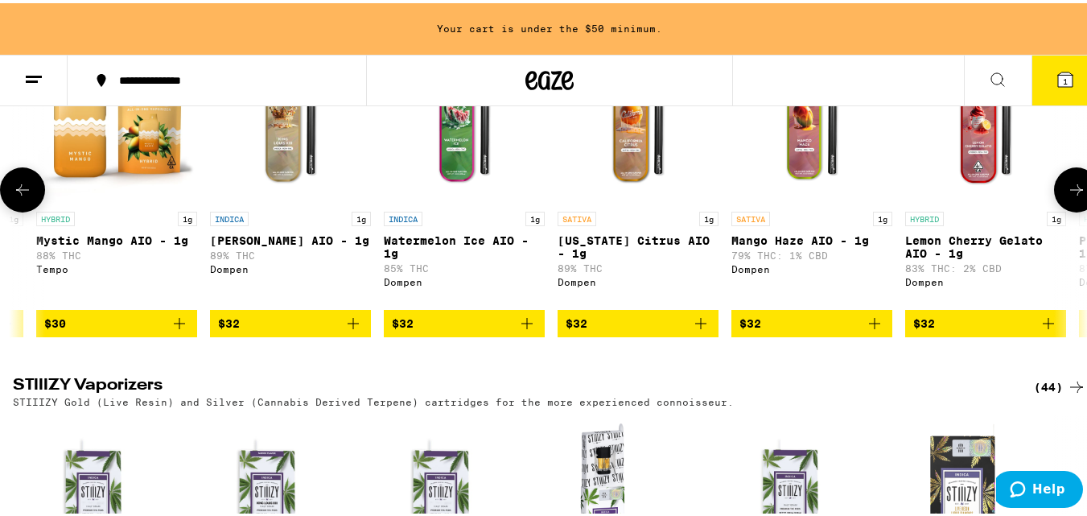
scroll to position [0, 7975]
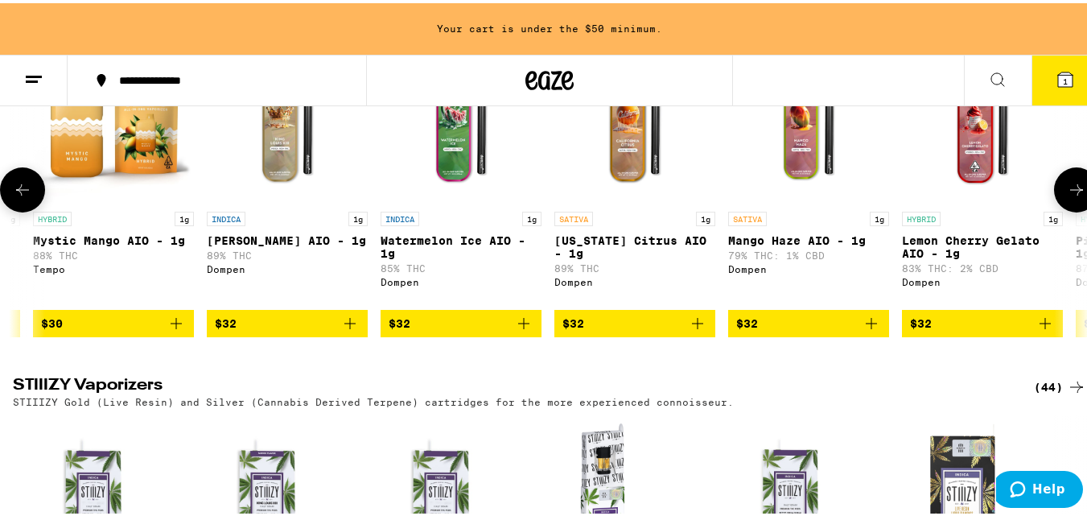
click at [1067, 196] on icon at bounding box center [1076, 186] width 19 height 19
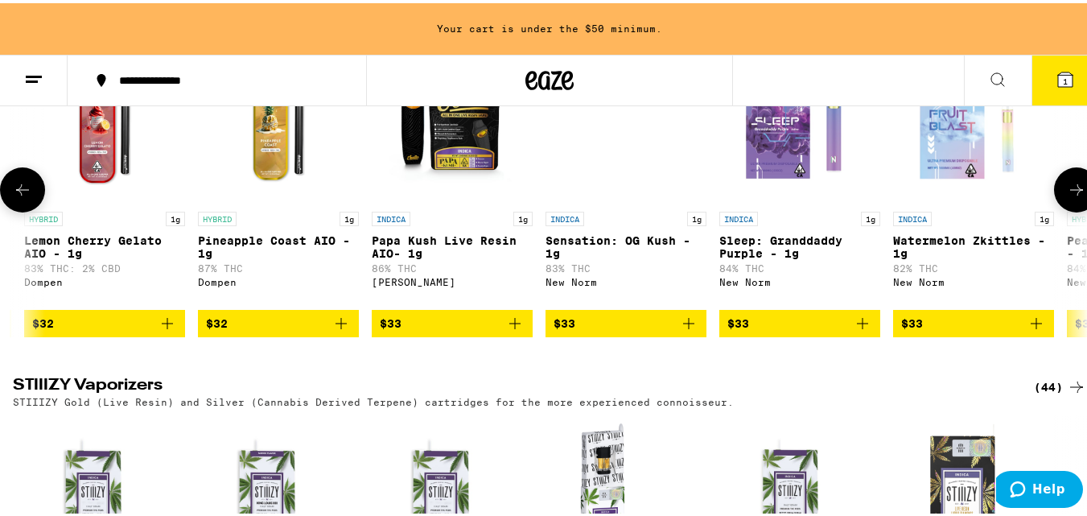
scroll to position [0, 8861]
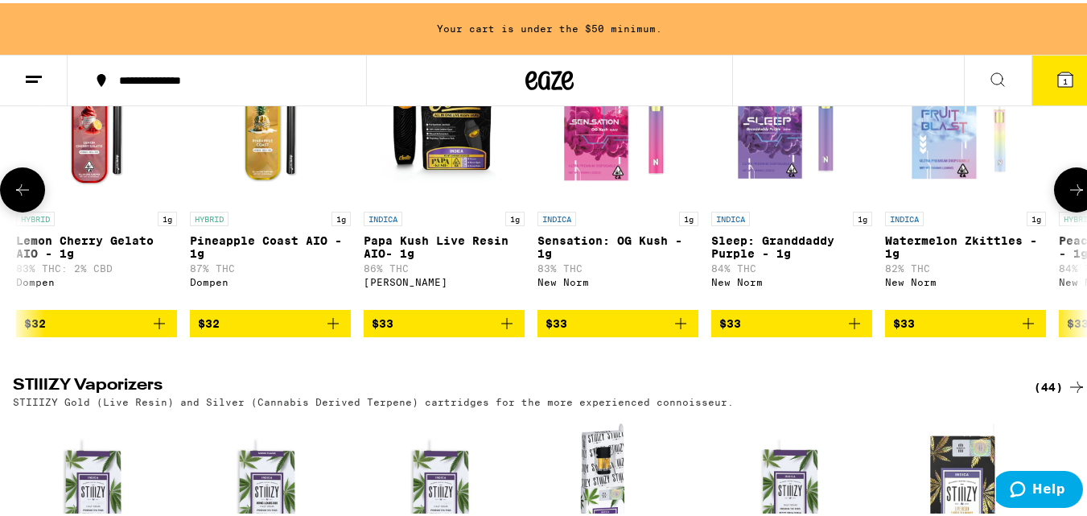
click at [1067, 196] on icon at bounding box center [1076, 186] width 19 height 19
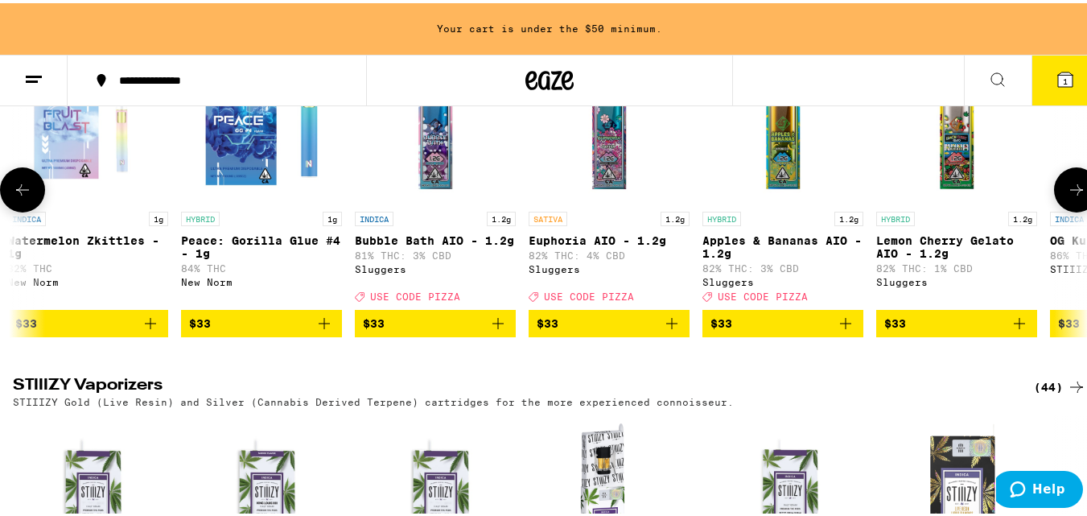
scroll to position [0, 9746]
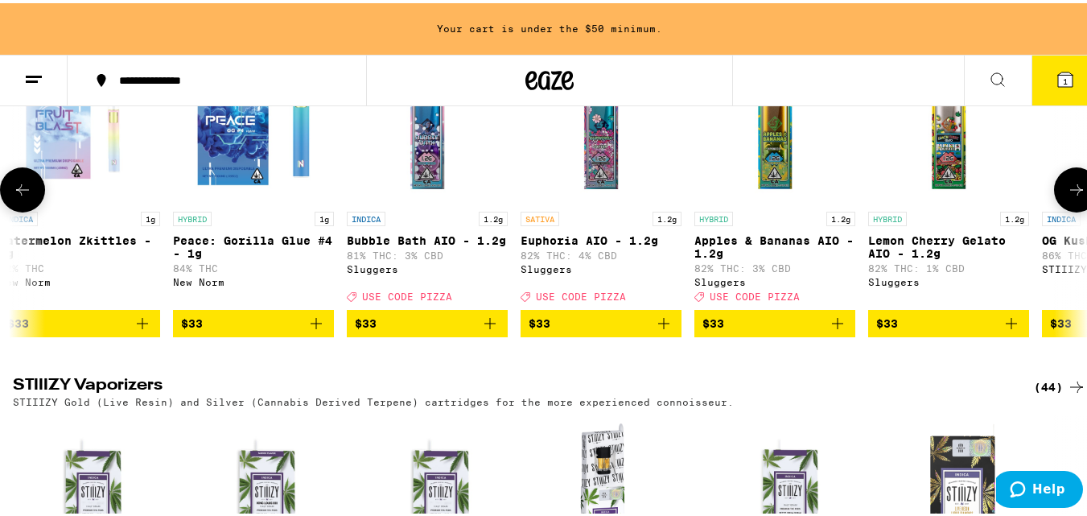
click at [1067, 196] on icon at bounding box center [1076, 186] width 19 height 19
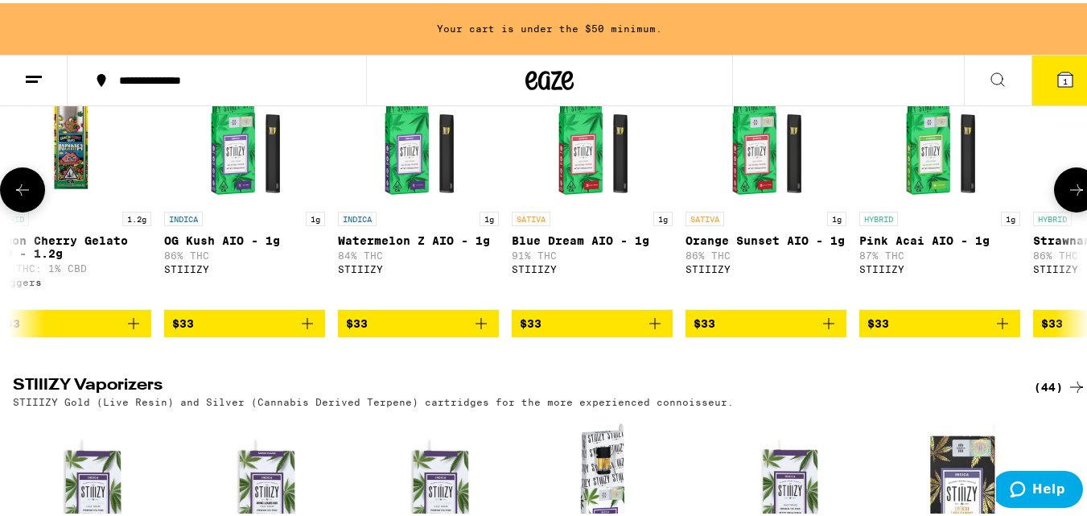
scroll to position [0, 10632]
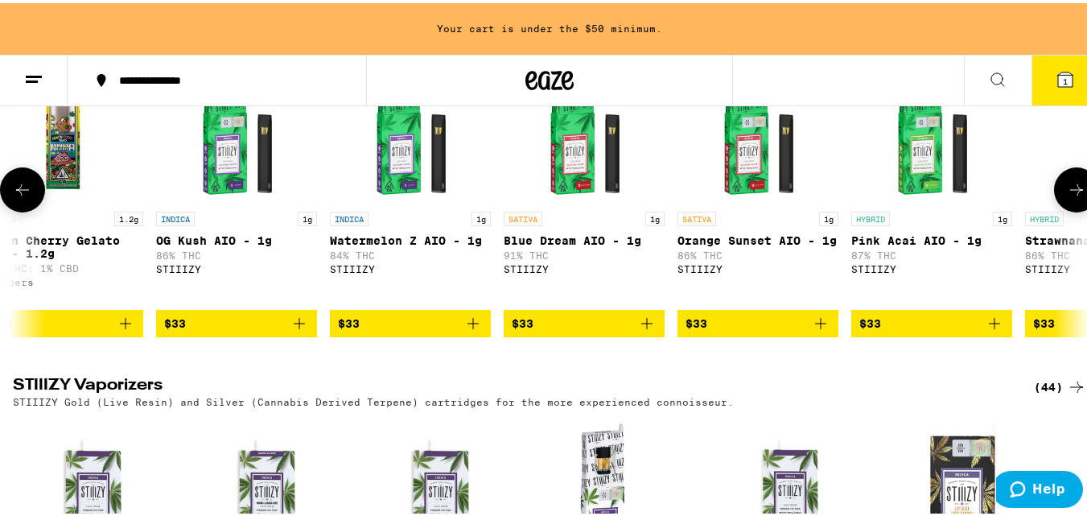
click at [1067, 196] on icon at bounding box center [1076, 186] width 19 height 19
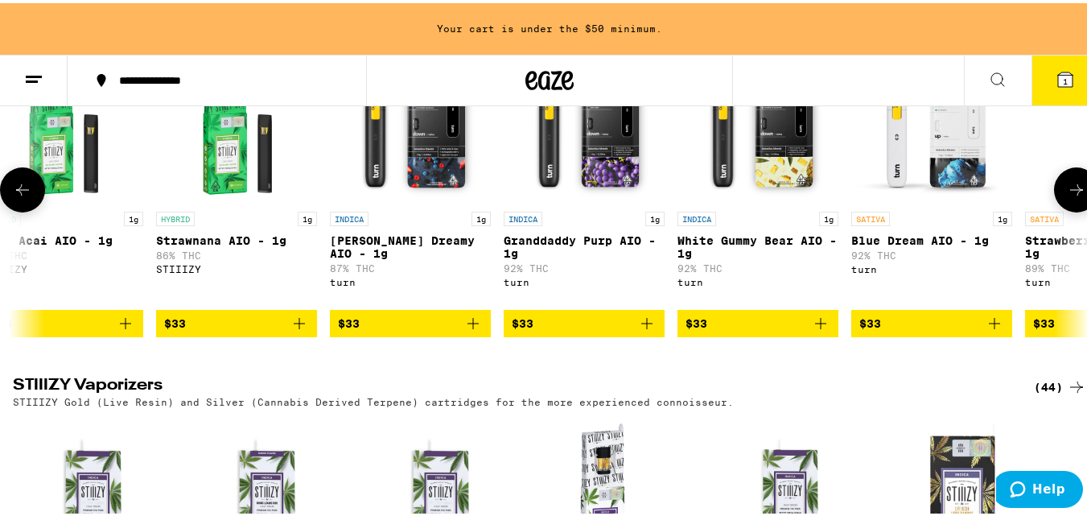
scroll to position [0, 11518]
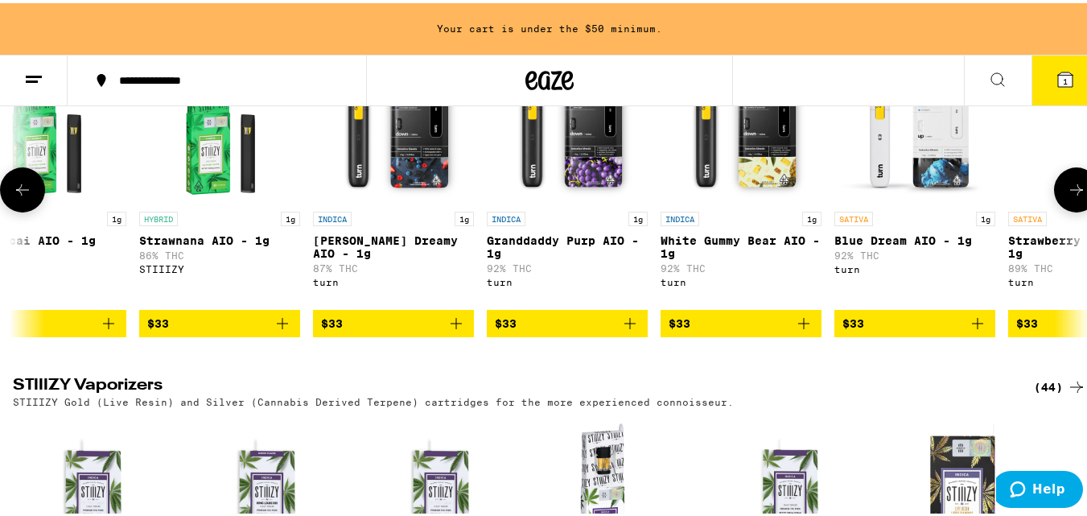
click at [1067, 196] on icon at bounding box center [1076, 186] width 19 height 19
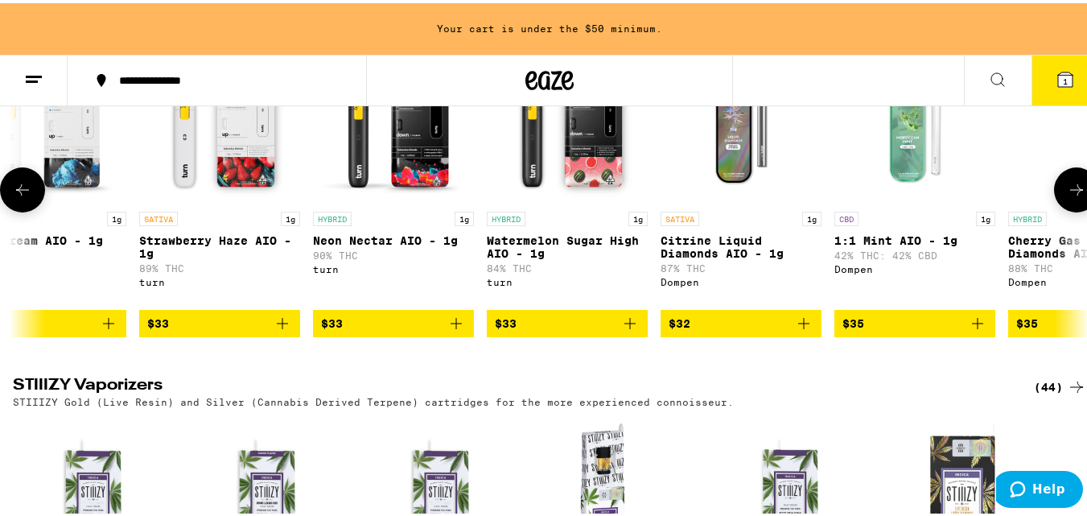
scroll to position [0, 12404]
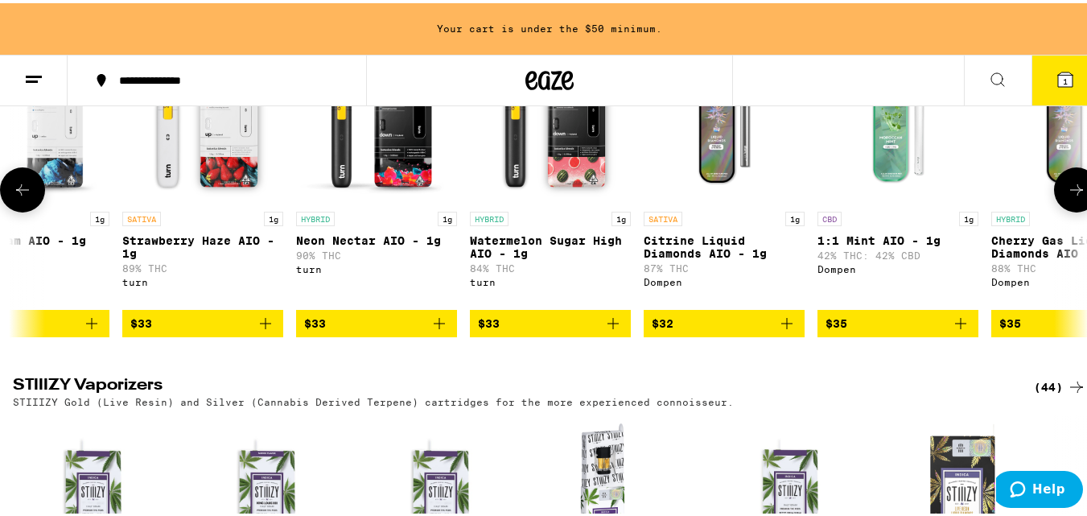
click at [1067, 196] on icon at bounding box center [1076, 186] width 19 height 19
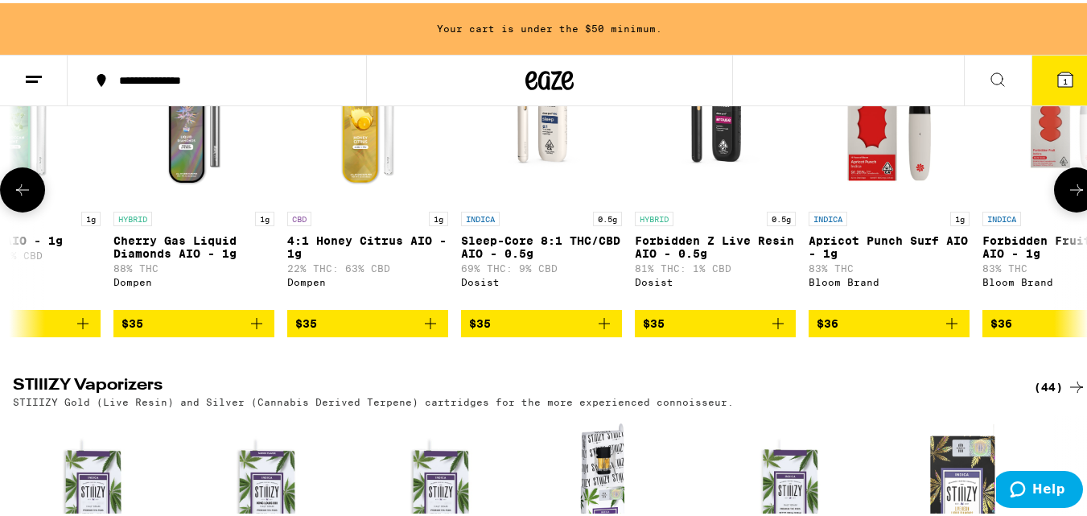
scroll to position [0, 13290]
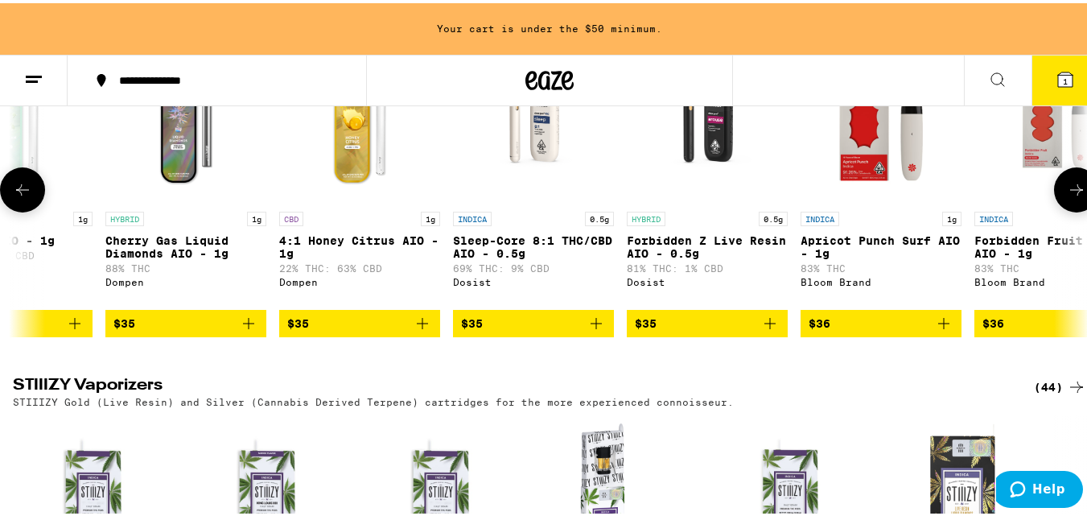
click at [1067, 196] on icon at bounding box center [1076, 186] width 19 height 19
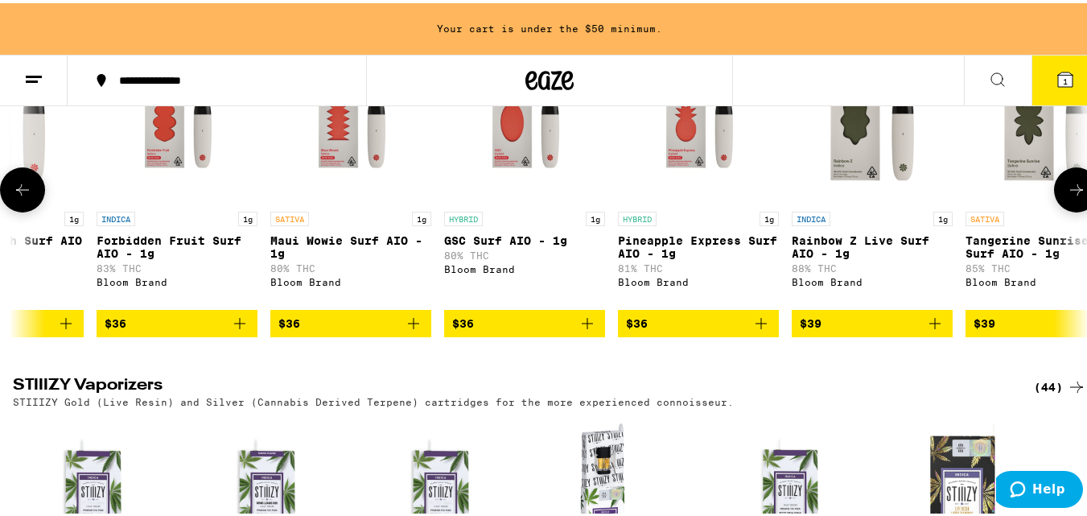
scroll to position [0, 14176]
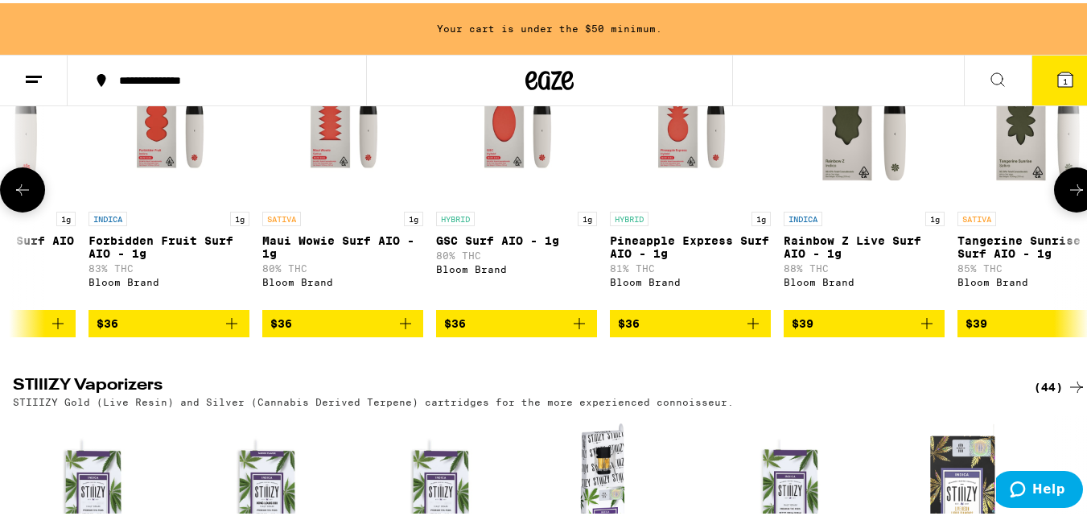
click at [1067, 196] on icon at bounding box center [1076, 186] width 19 height 19
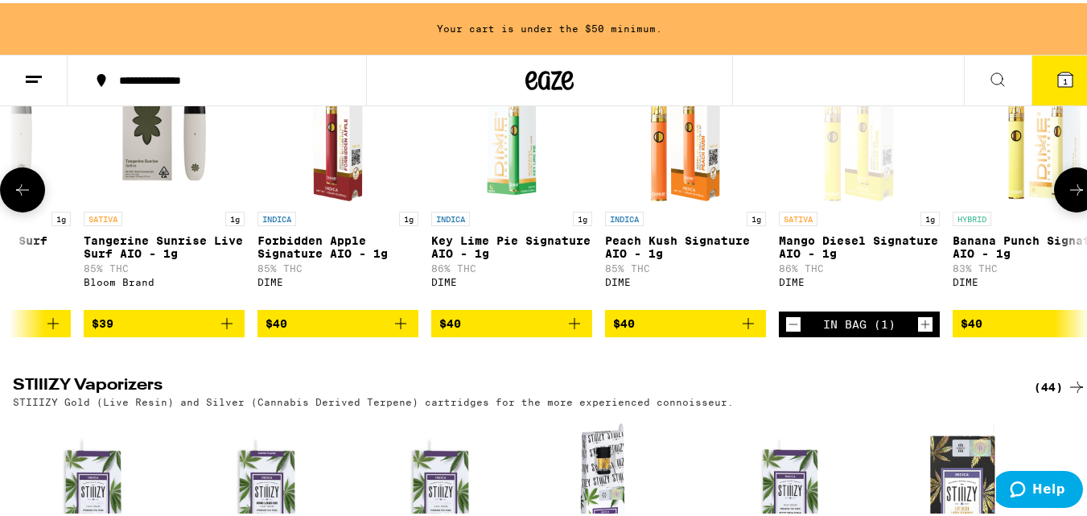
scroll to position [0, 15062]
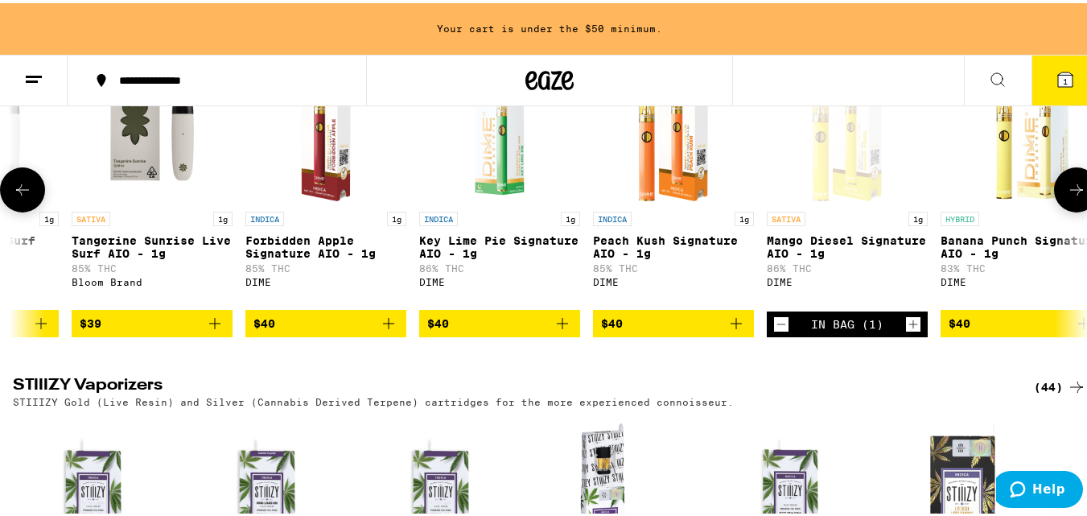
click at [1067, 196] on icon at bounding box center [1076, 186] width 19 height 19
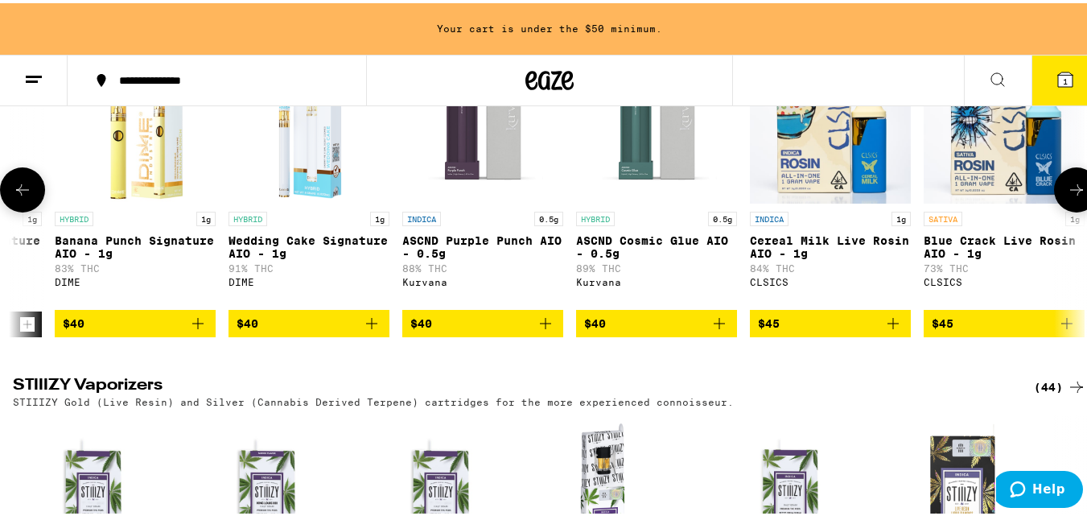
click at [16, 196] on icon at bounding box center [22, 186] width 19 height 19
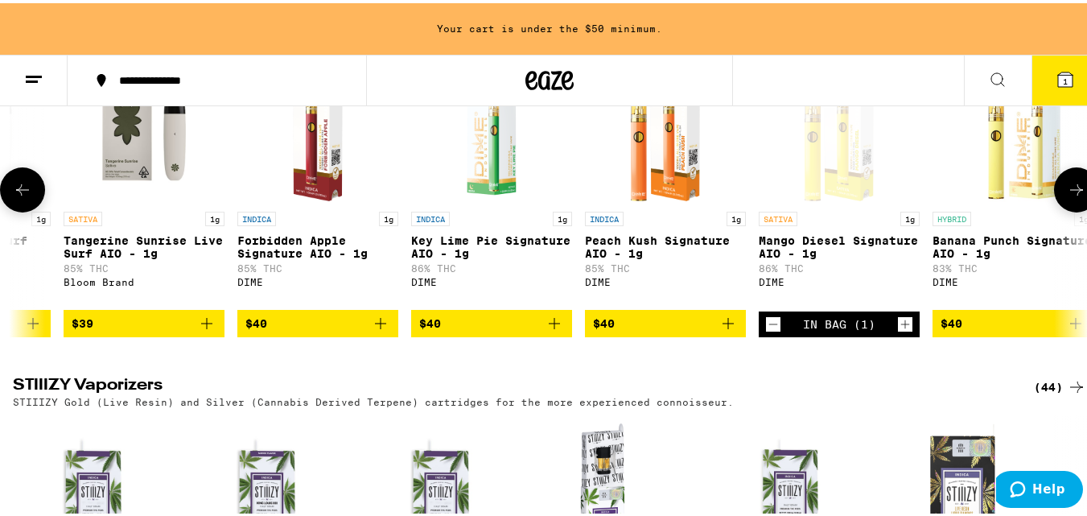
scroll to position [0, 15062]
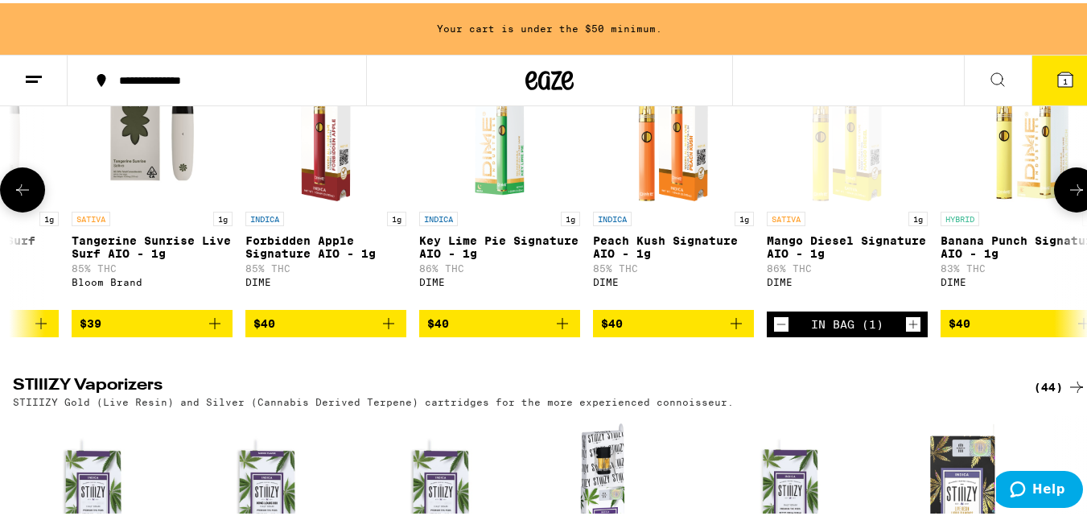
click at [1070, 192] on icon at bounding box center [1076, 186] width 13 height 11
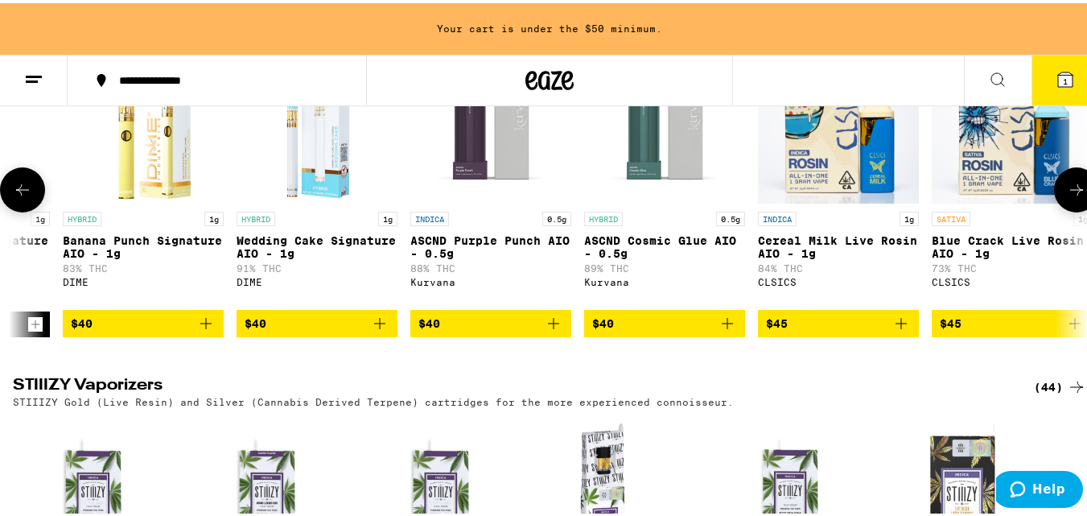
scroll to position [0, 15948]
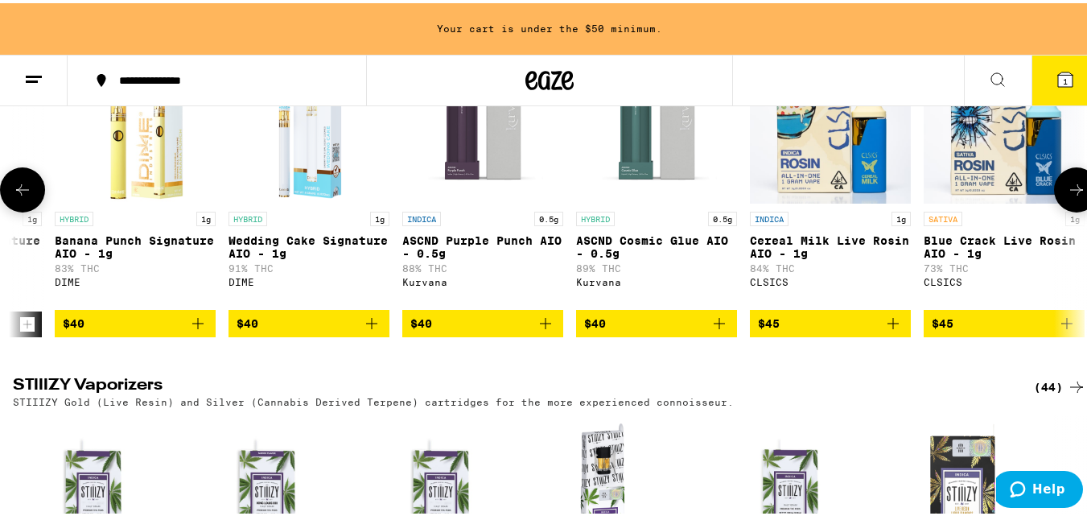
click at [22, 196] on icon at bounding box center [22, 186] width 19 height 19
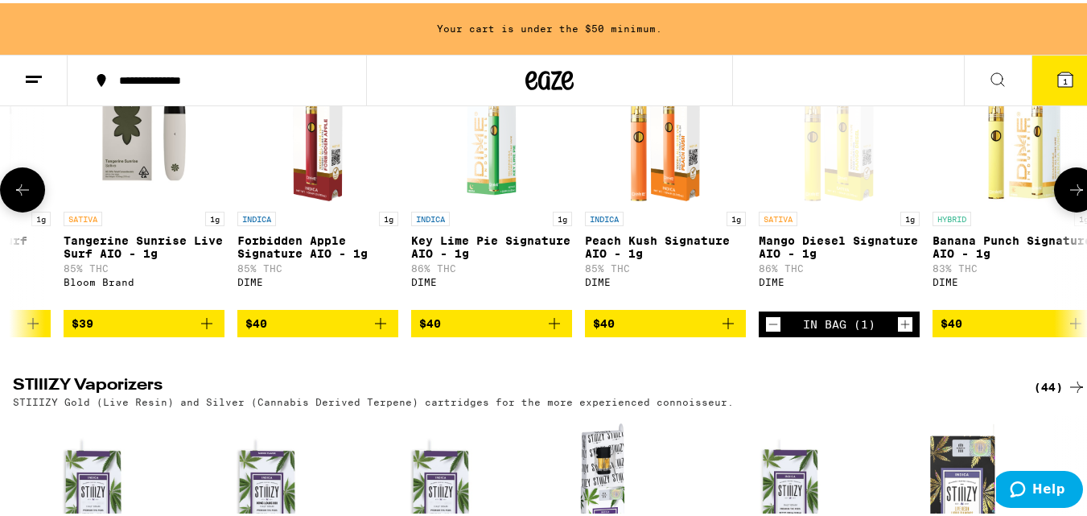
scroll to position [0, 15062]
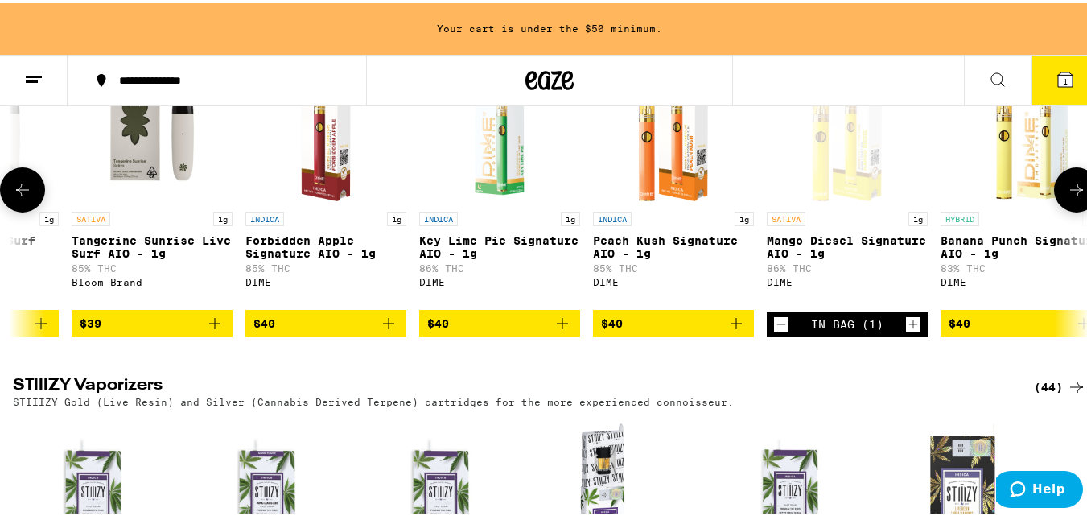
click at [558, 330] on icon "Add to bag" at bounding box center [562, 320] width 19 height 19
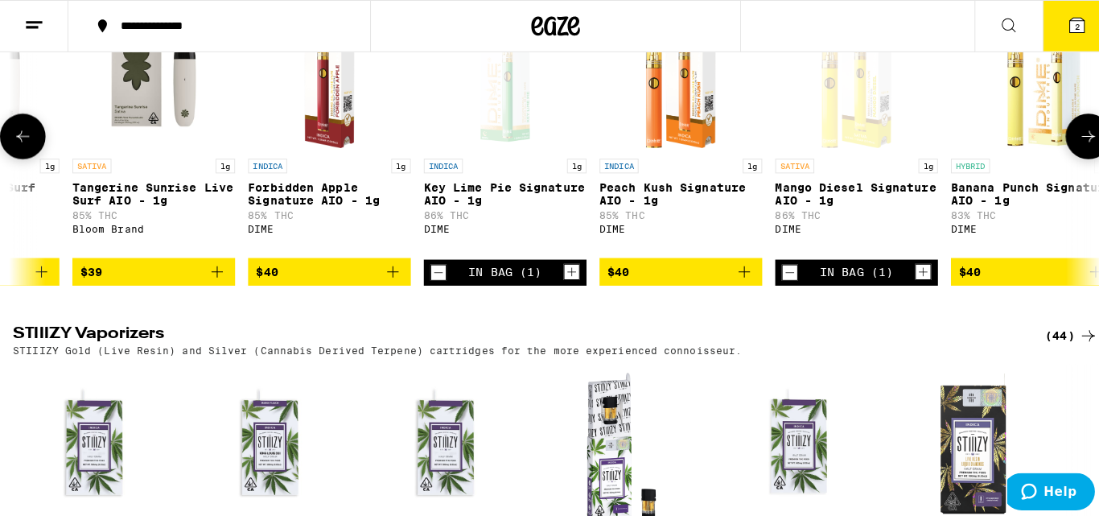
scroll to position [2604, 0]
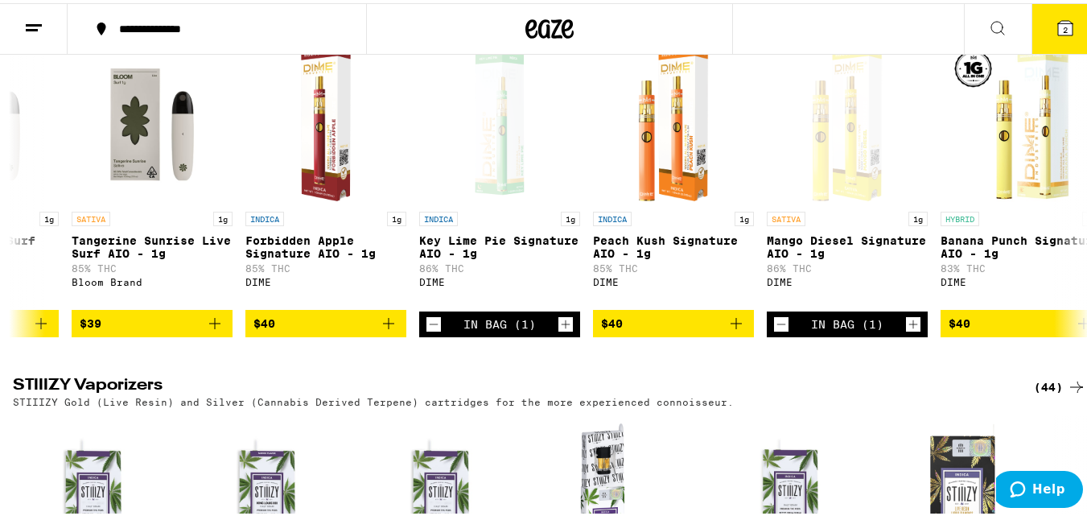
click at [1063, 24] on span "2" at bounding box center [1065, 27] width 5 height 10
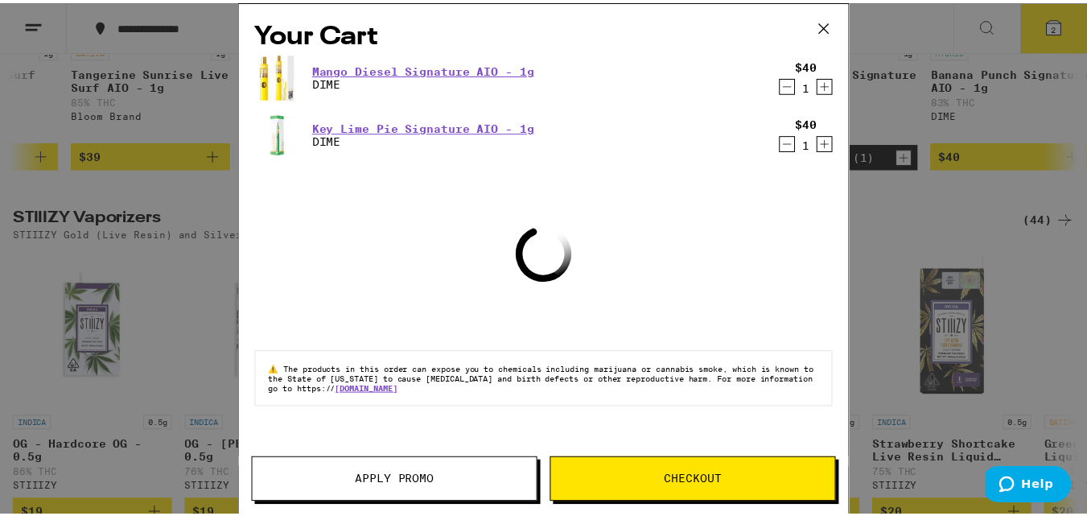
scroll to position [2439, 0]
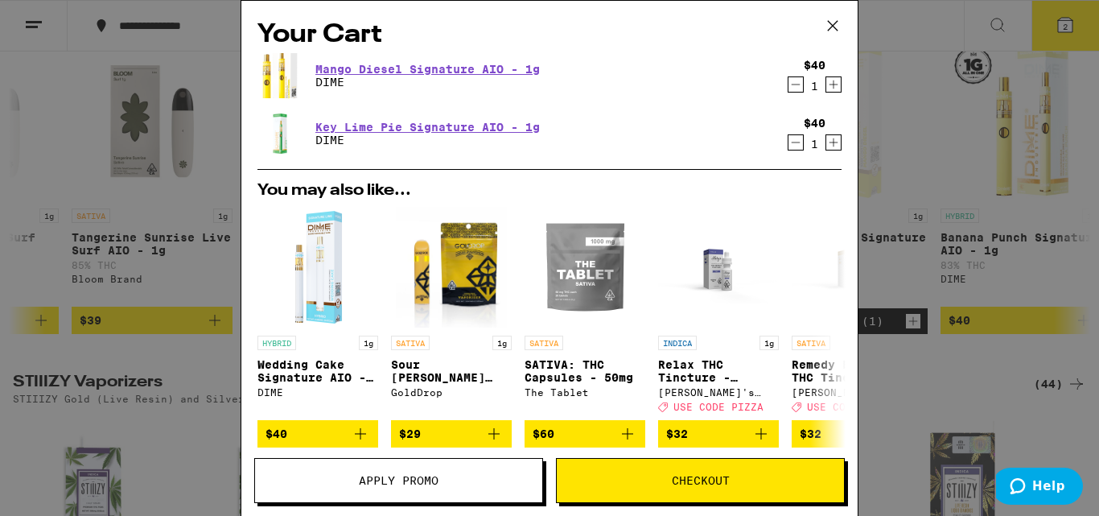
click at [390, 476] on span "Apply Promo" at bounding box center [399, 480] width 80 height 11
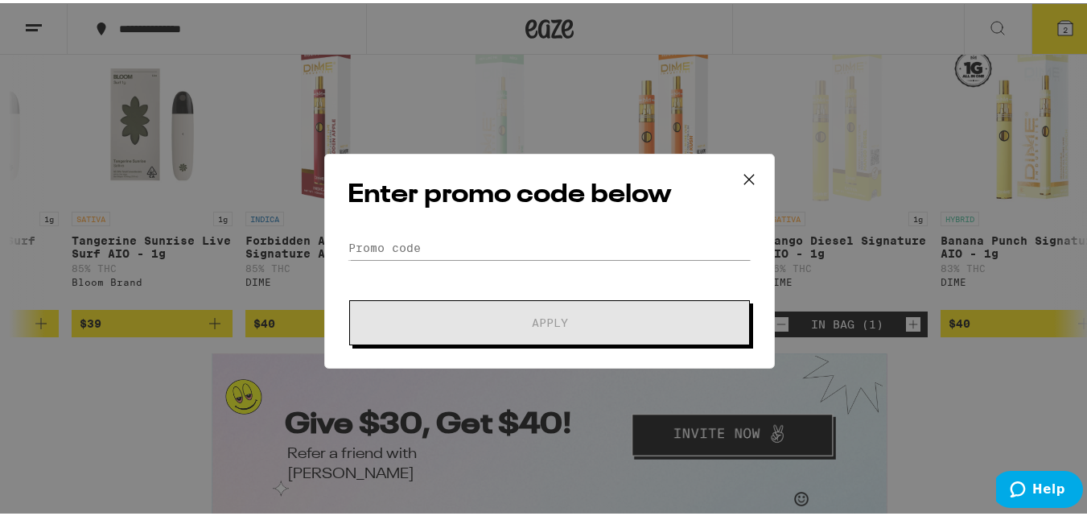
click at [745, 173] on icon at bounding box center [749, 176] width 24 height 24
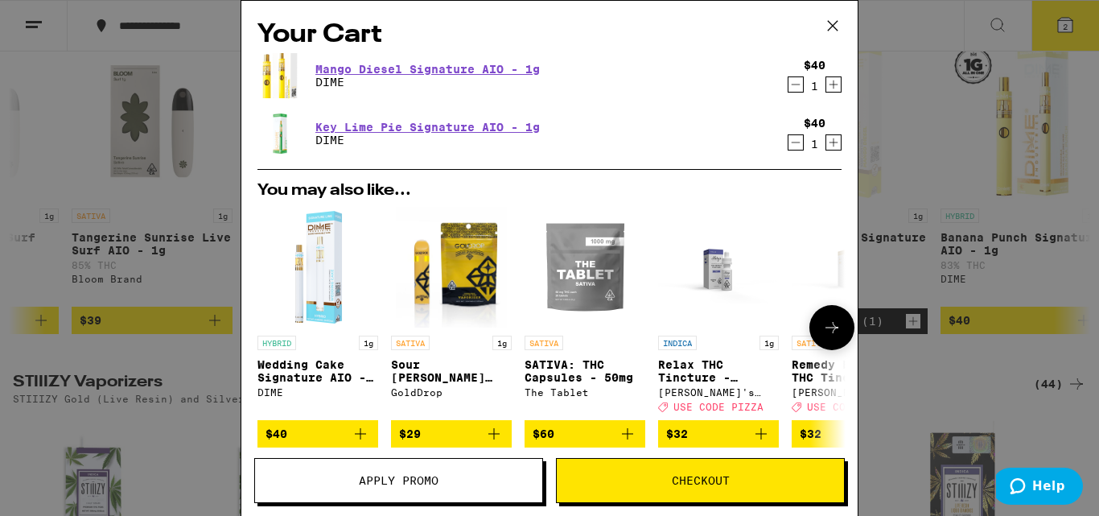
click at [822, 330] on icon at bounding box center [831, 327] width 19 height 19
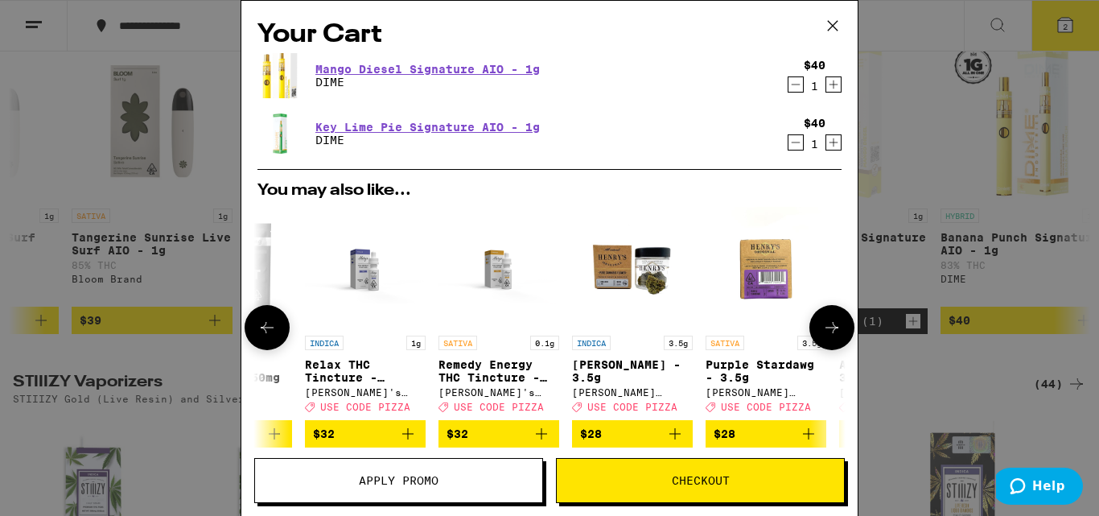
scroll to position [0, 397]
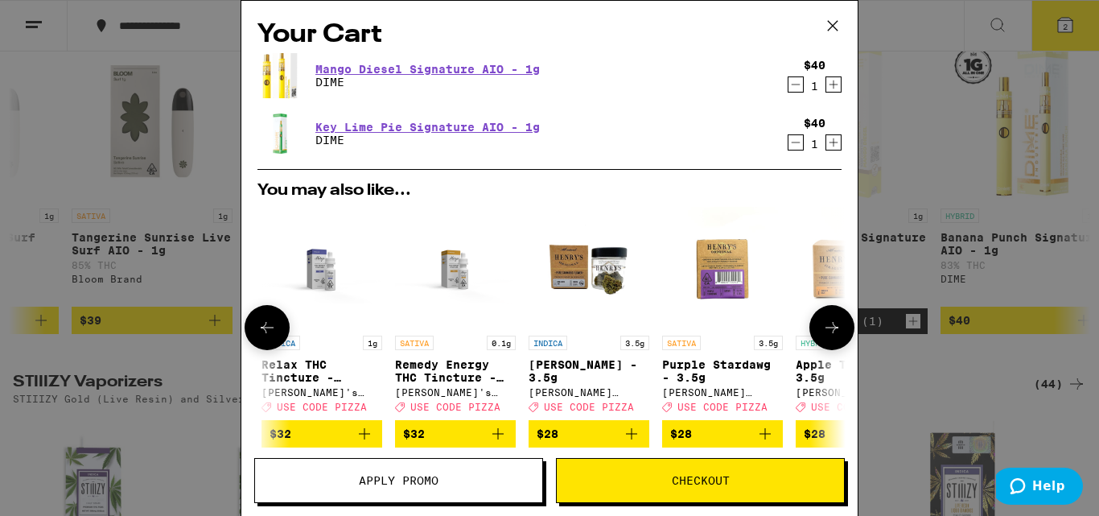
click at [824, 327] on icon at bounding box center [831, 327] width 19 height 19
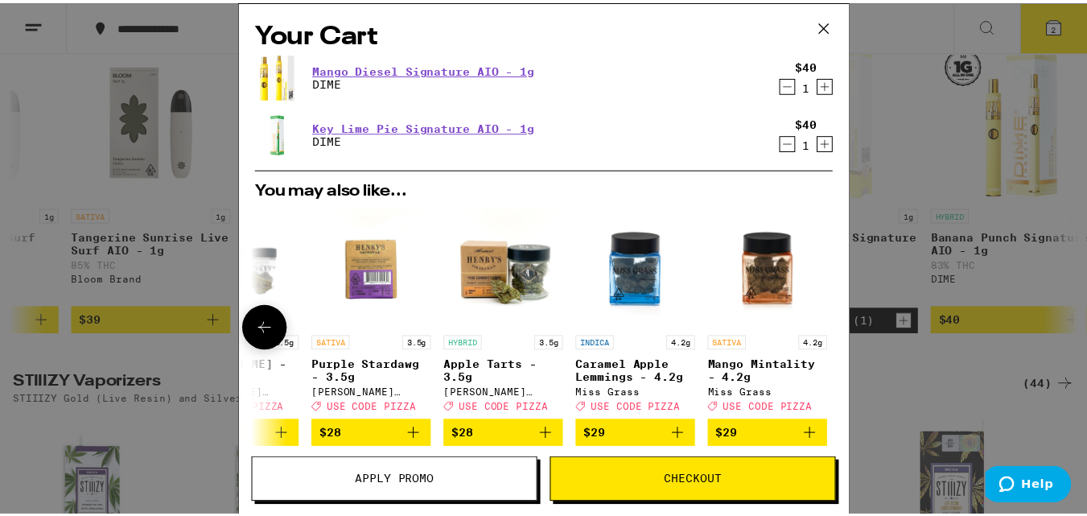
scroll to position [0, 764]
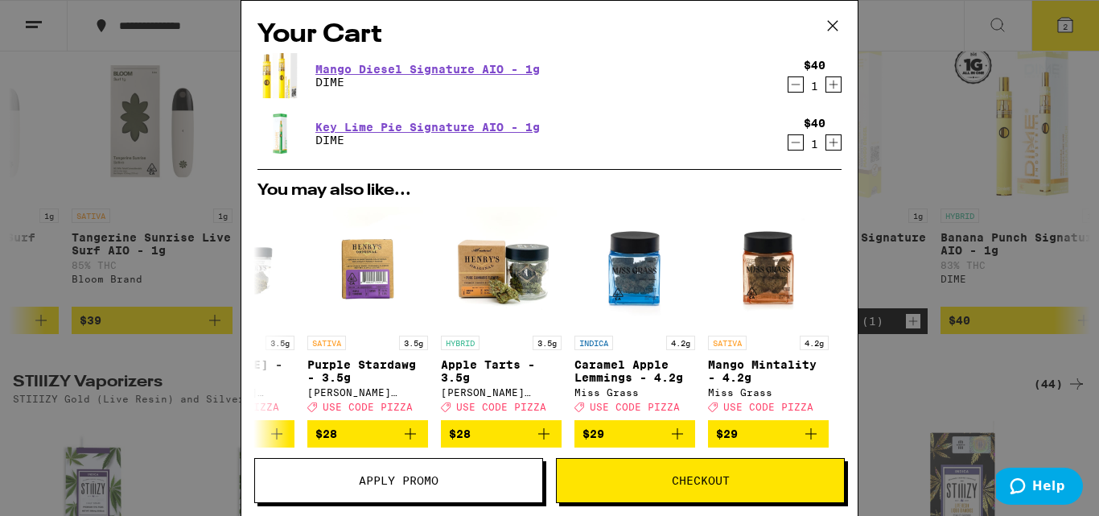
click at [402, 476] on span "Apply Promo" at bounding box center [399, 480] width 80 height 11
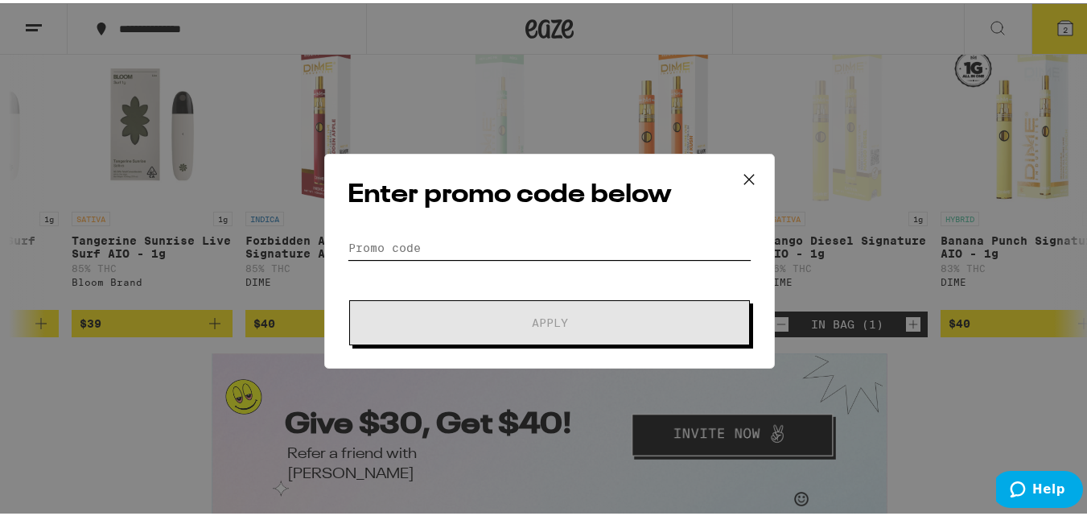
click at [377, 236] on input "Promo Code" at bounding box center [550, 245] width 404 height 24
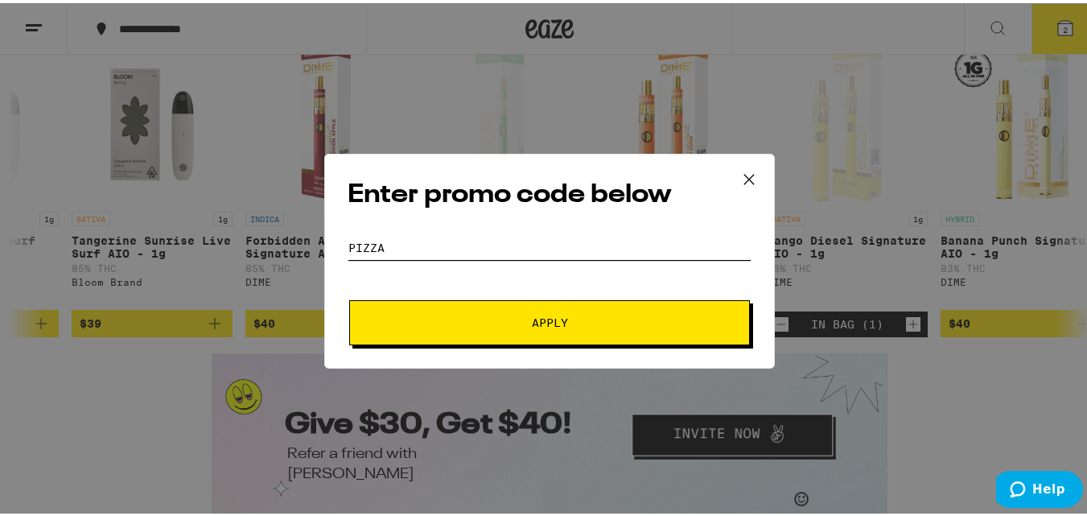
type input "PIZZA"
click at [546, 319] on span "Apply" at bounding box center [550, 319] width 36 height 11
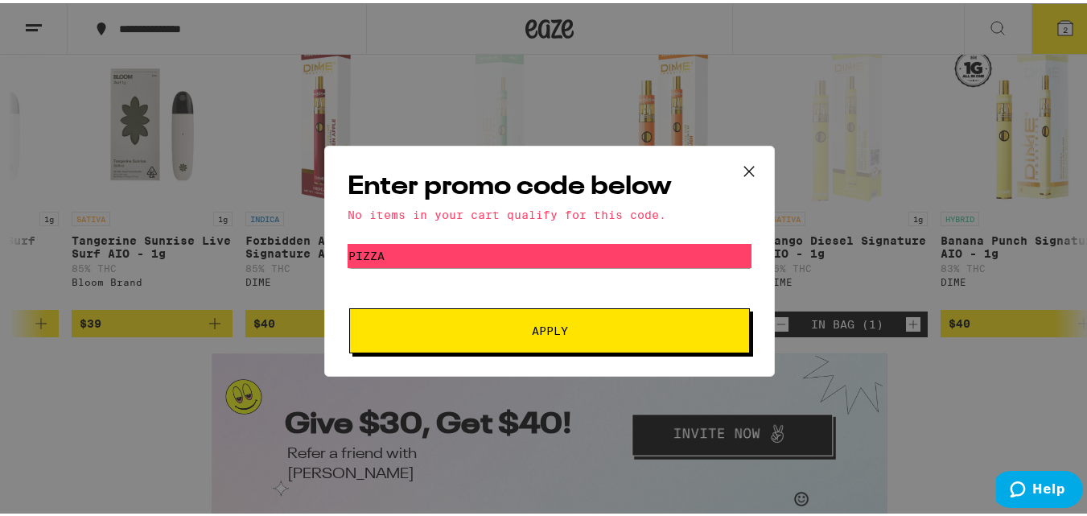
click at [743, 164] on icon at bounding box center [749, 168] width 24 height 24
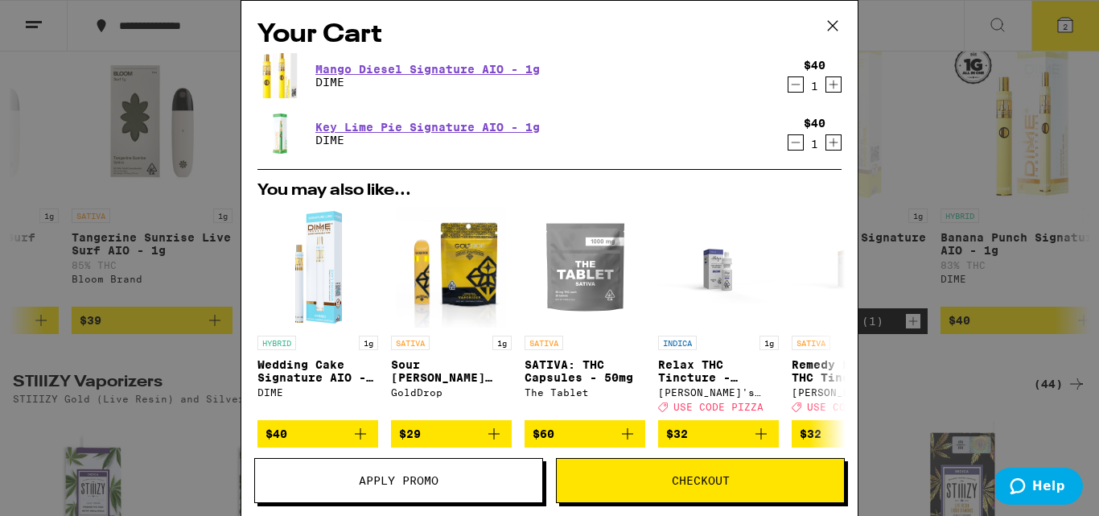
click at [694, 480] on span "Checkout" at bounding box center [701, 480] width 58 height 11
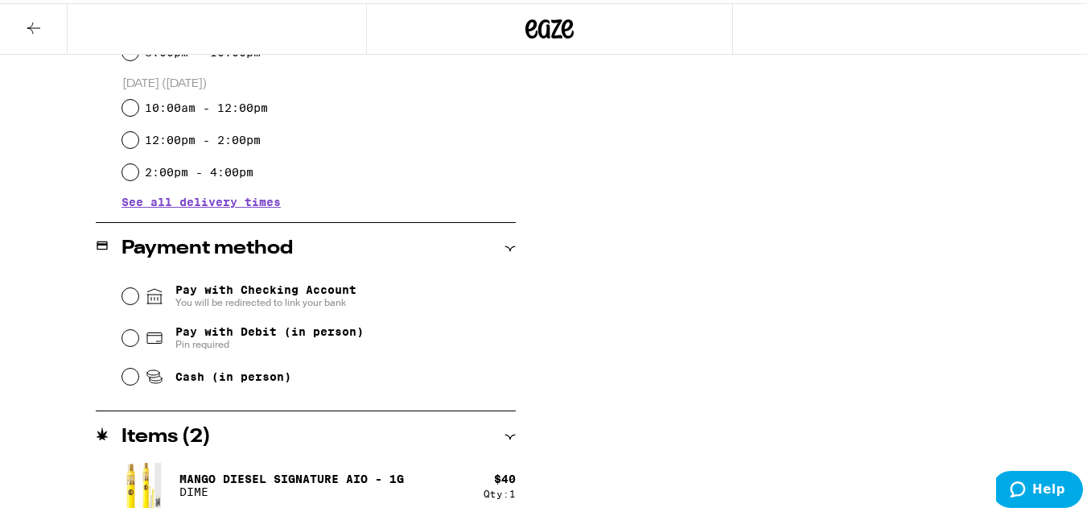
scroll to position [563, 0]
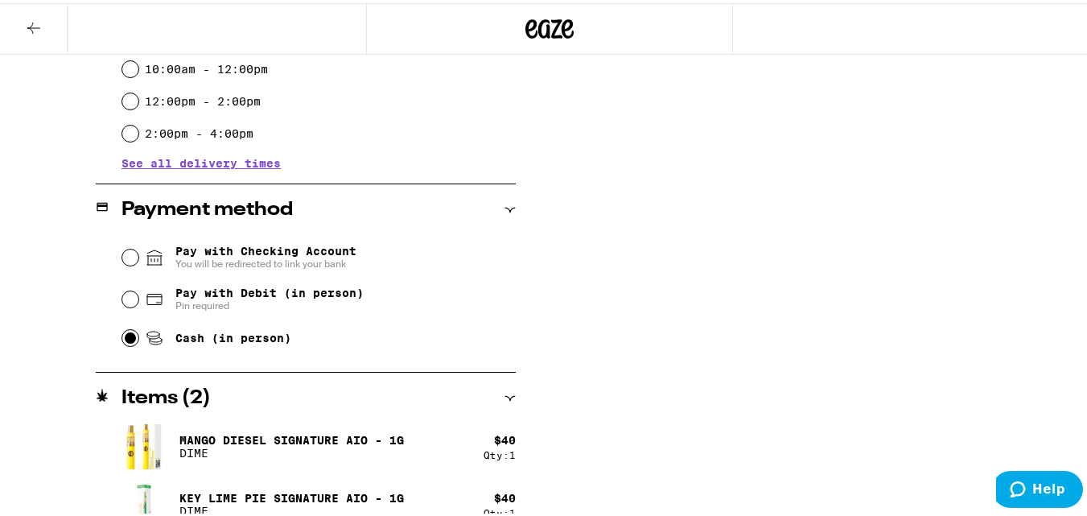
click at [128, 332] on input "Cash (in person)" at bounding box center [130, 335] width 16 height 16
radio input "true"
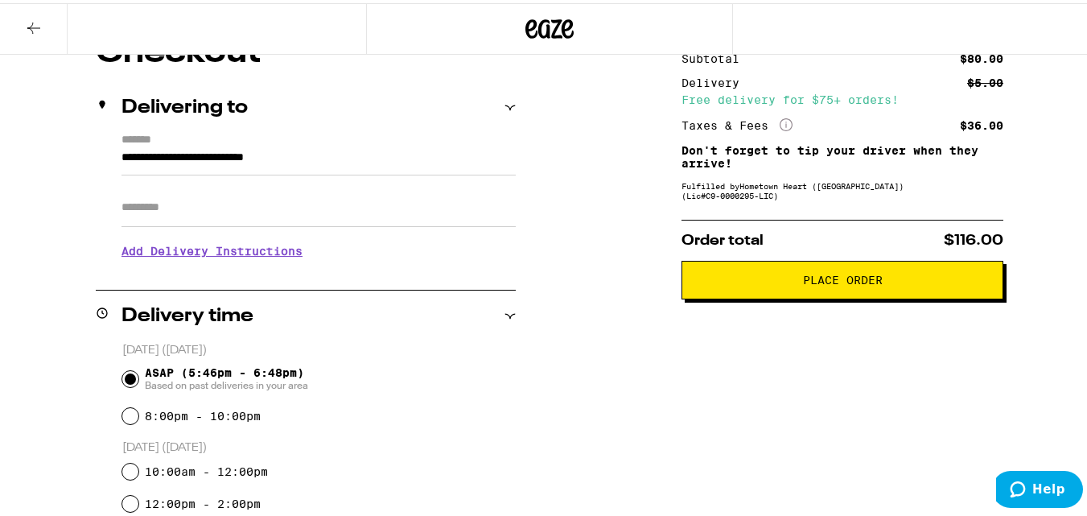
scroll to position [102, 0]
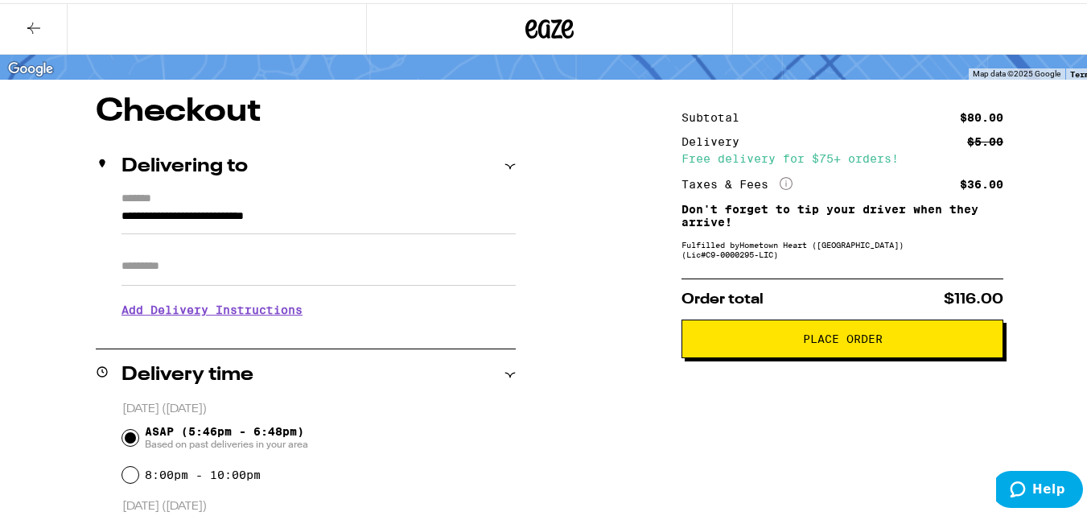
click at [842, 338] on span "Place Order" at bounding box center [843, 335] width 80 height 11
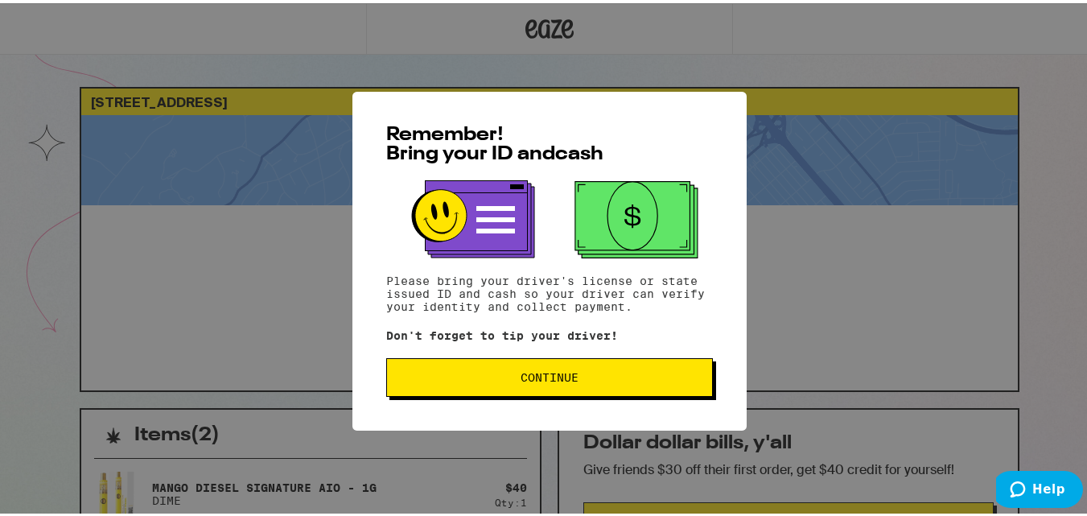
click at [523, 376] on span "Continue" at bounding box center [550, 374] width 58 height 11
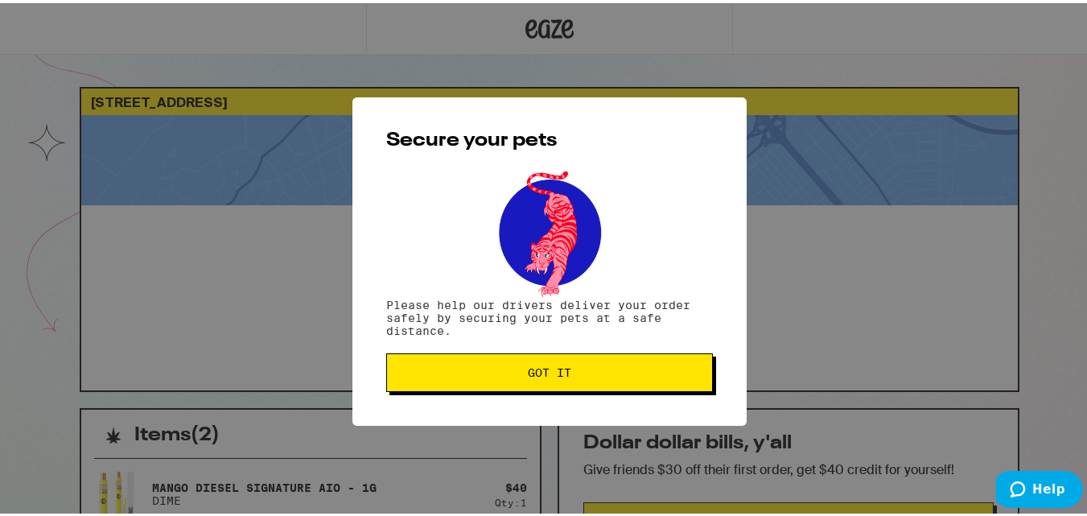
click at [529, 375] on span "Got it" at bounding box center [549, 369] width 43 height 11
